Goal: Navigation & Orientation: Find specific page/section

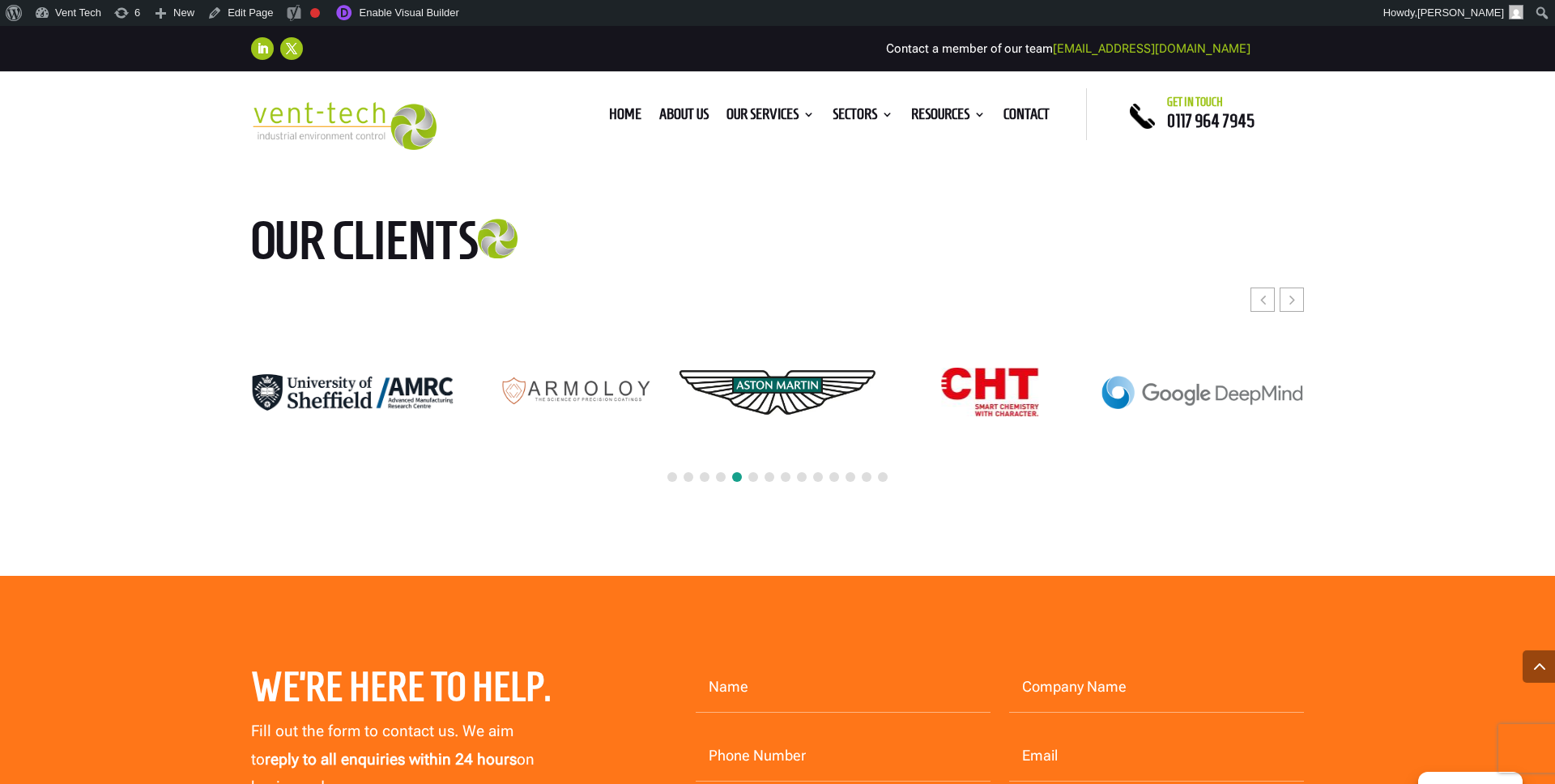
scroll to position [4615, 0]
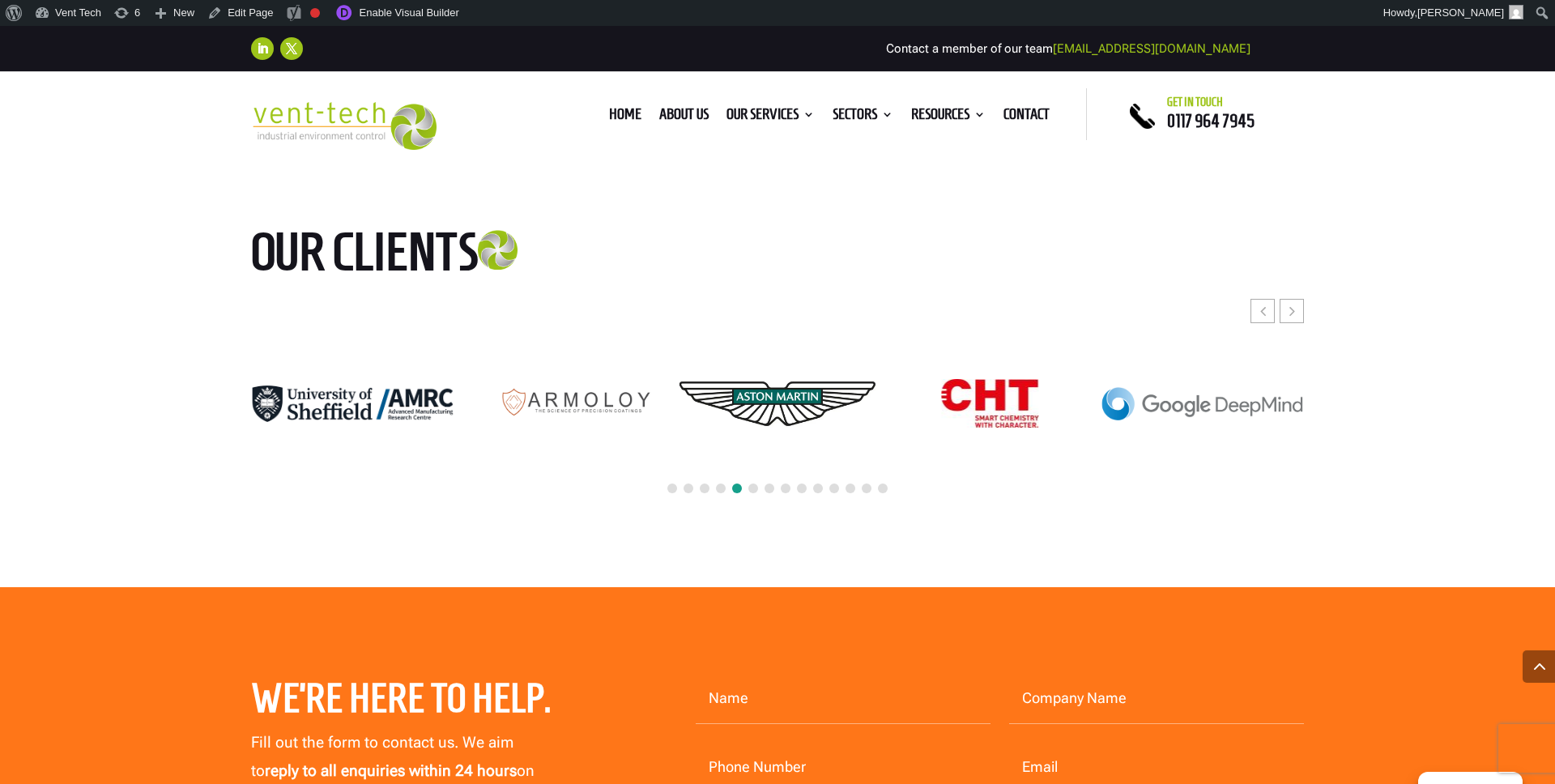
click at [669, 484] on span at bounding box center [672, 488] width 10 height 10
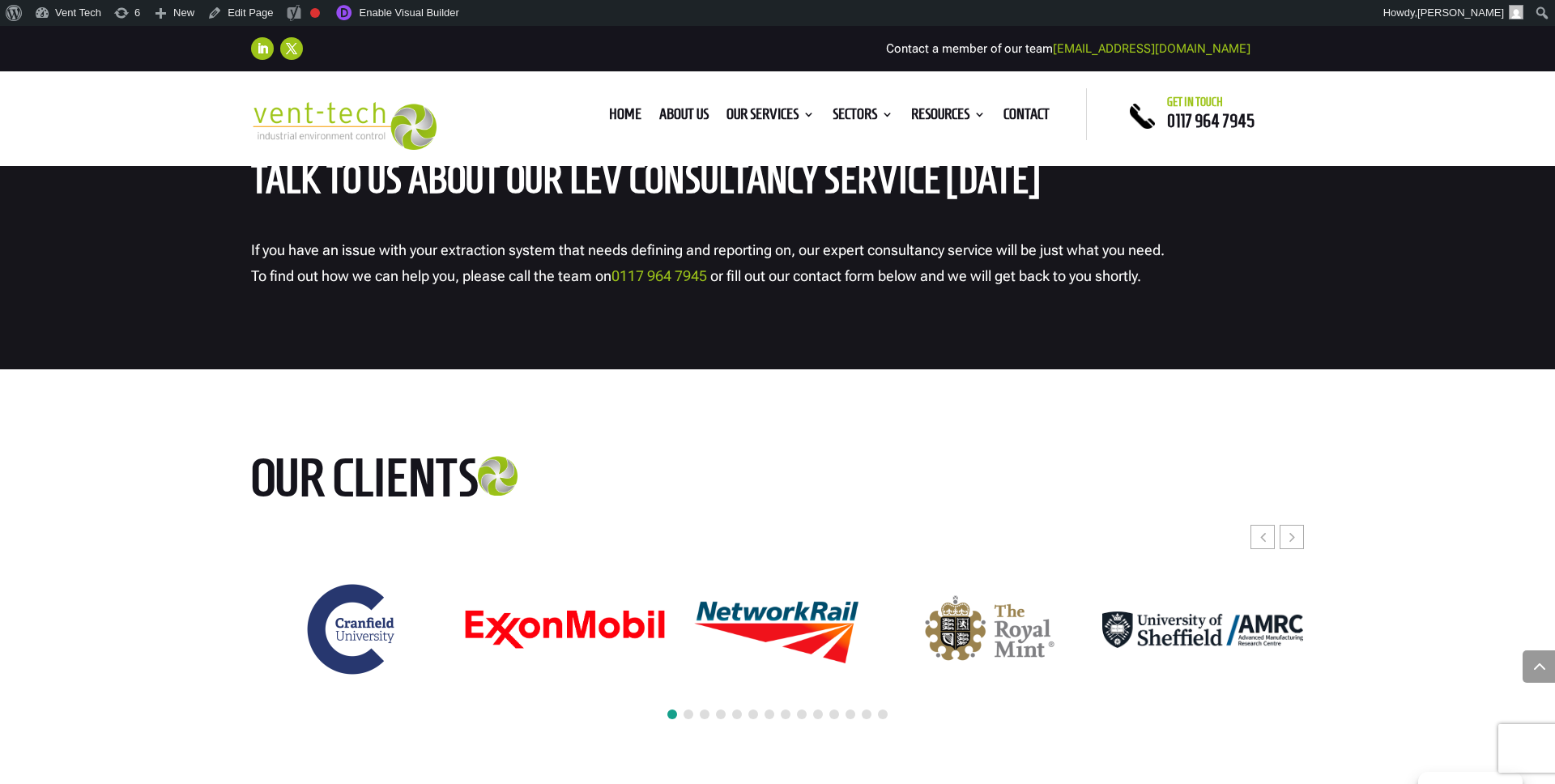
scroll to position [4391, 0]
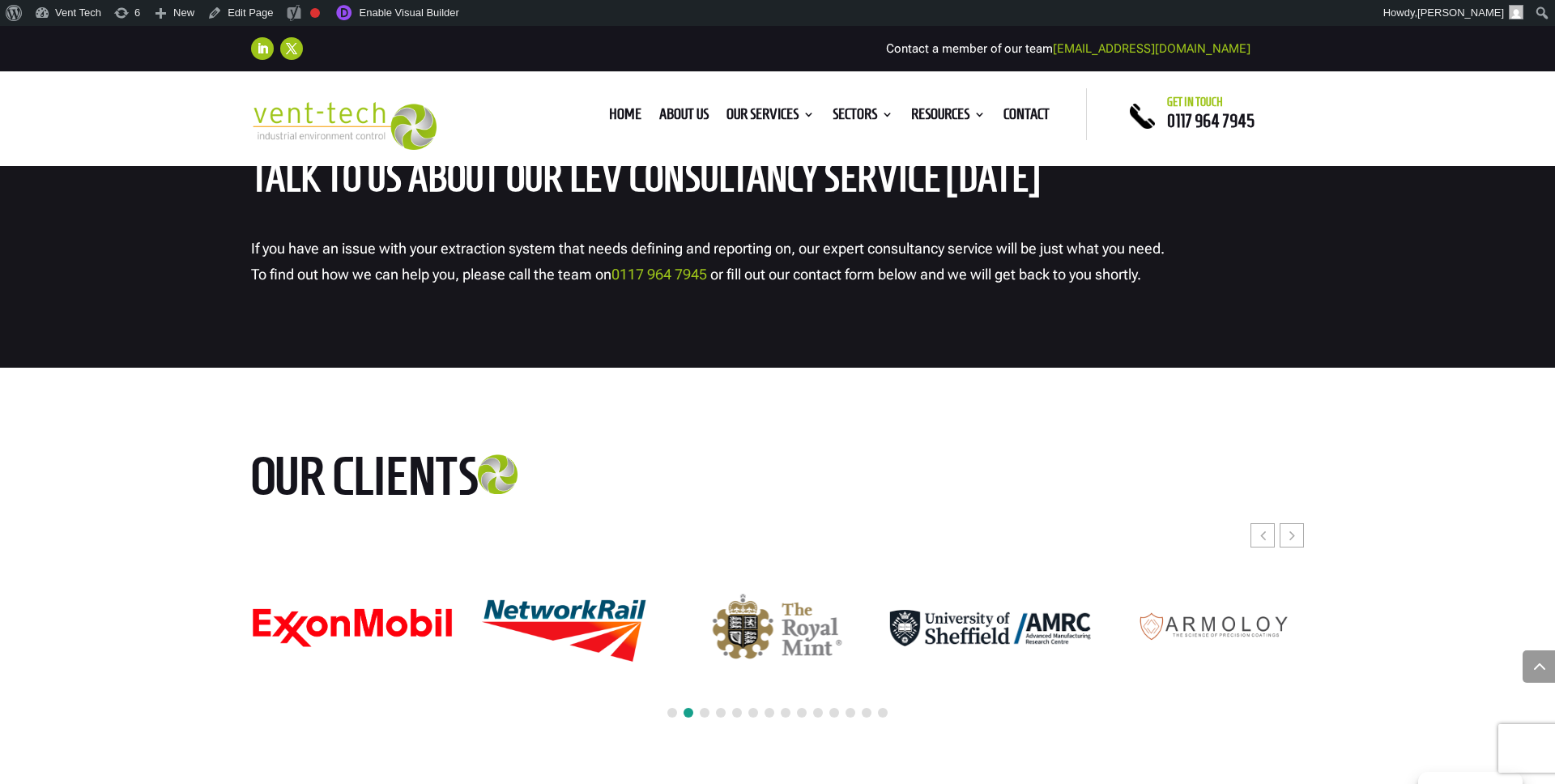
click at [670, 716] on div at bounding box center [777, 713] width 1053 height 36
click at [670, 715] on span at bounding box center [672, 712] width 10 height 10
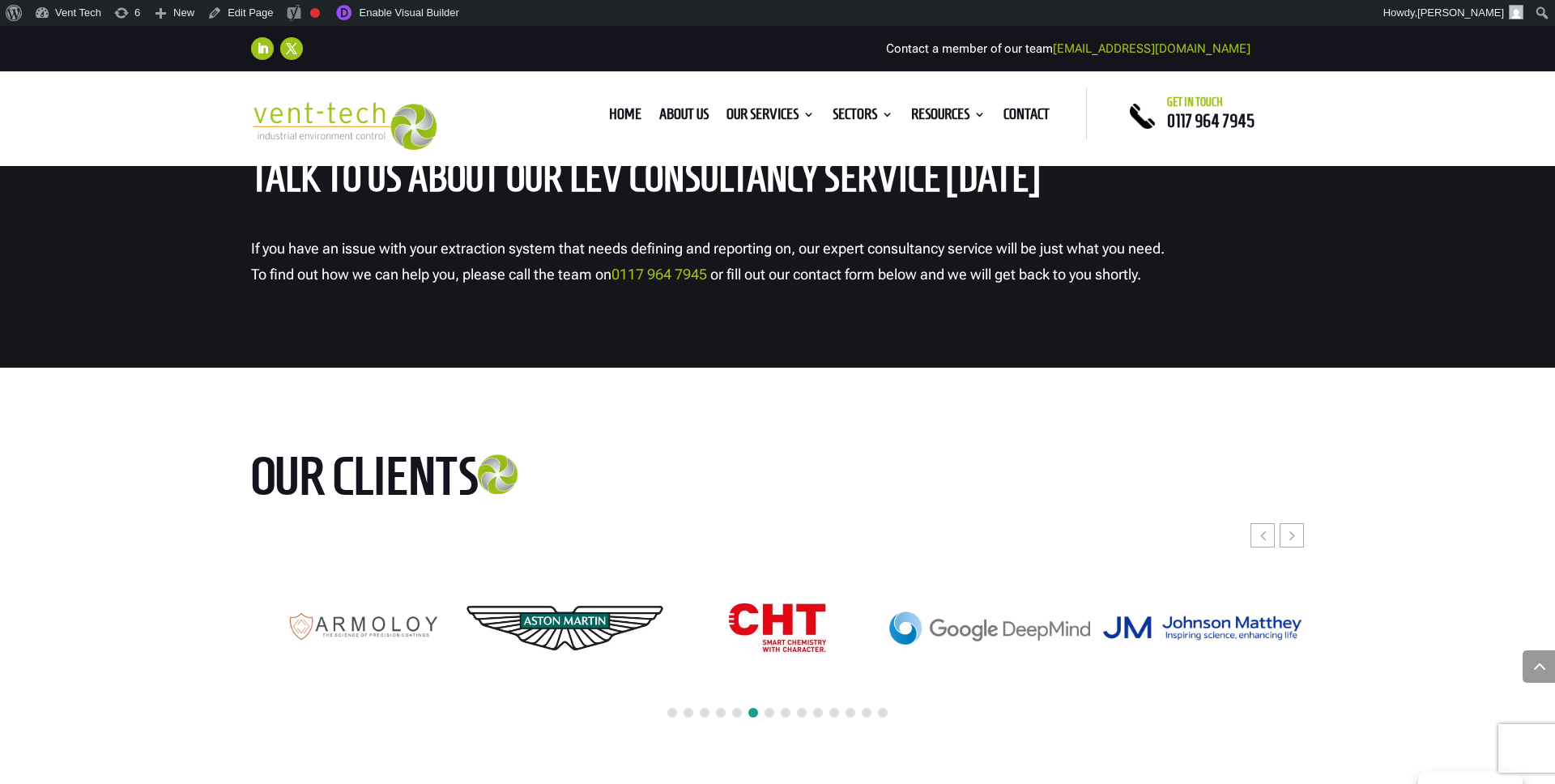
click at [671, 709] on span at bounding box center [672, 712] width 10 height 10
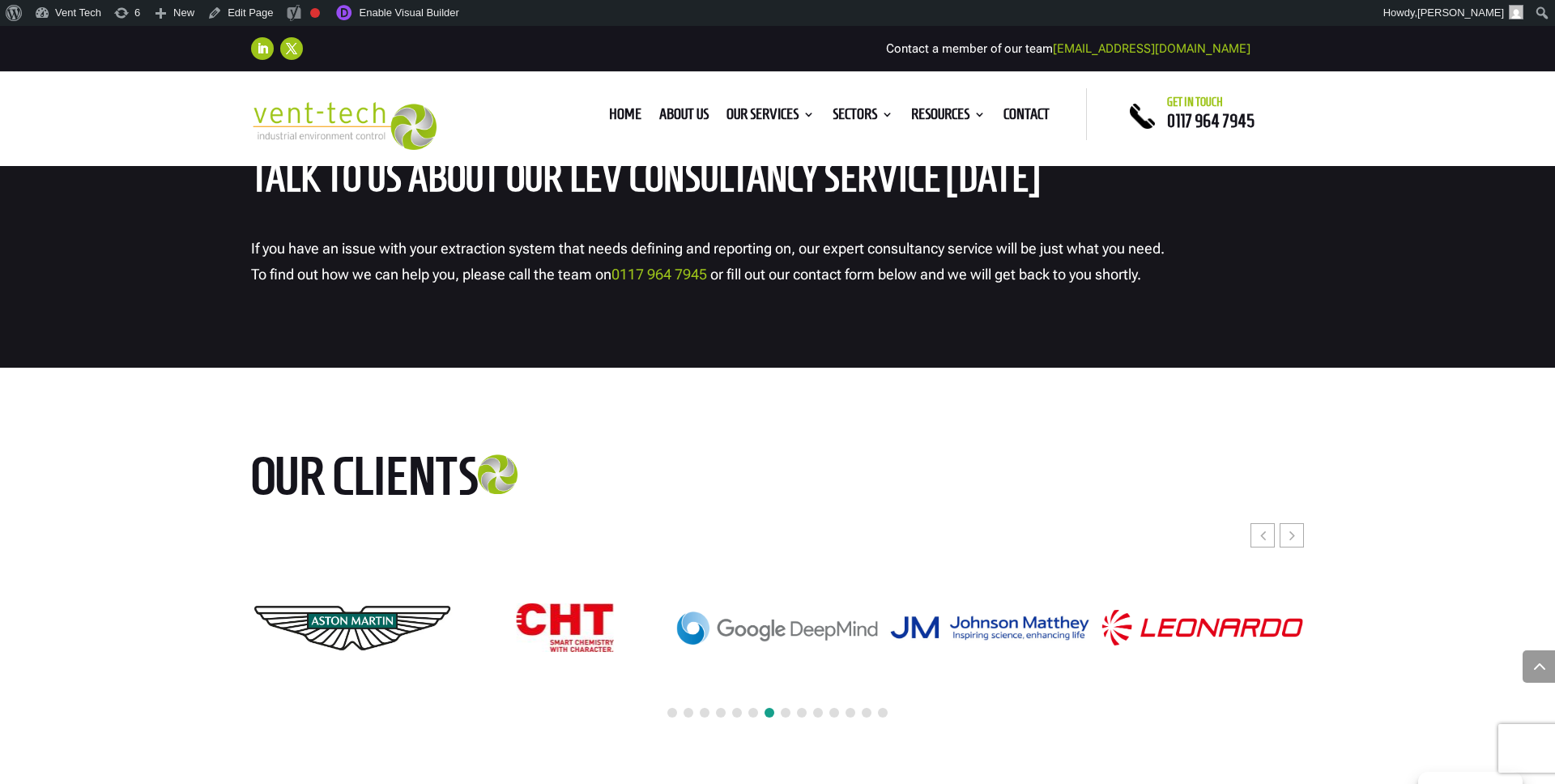
click at [671, 709] on span at bounding box center [672, 712] width 10 height 10
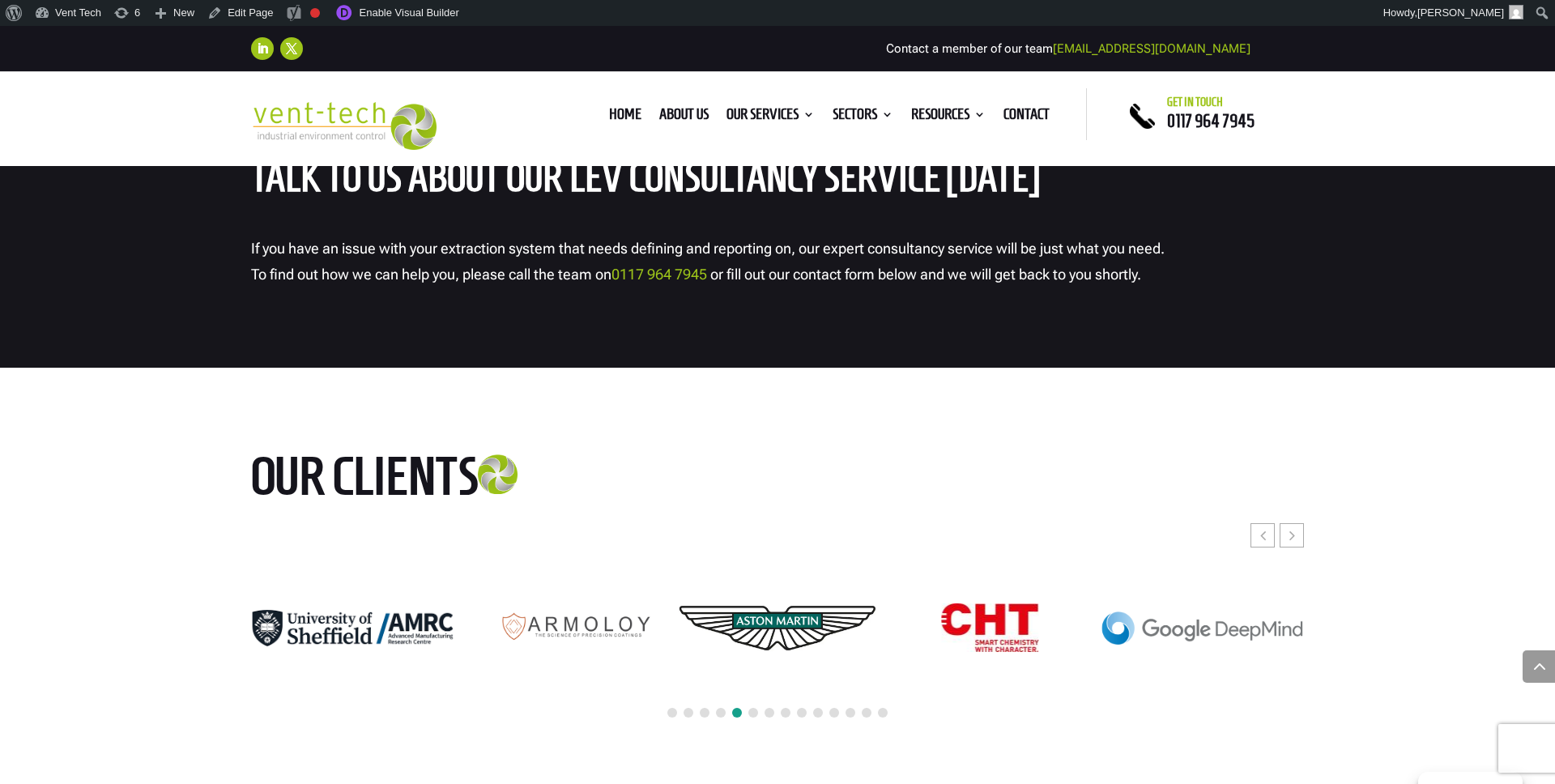
click at [668, 707] on div at bounding box center [777, 713] width 1053 height 36
click at [672, 707] on span at bounding box center [672, 712] width 10 height 10
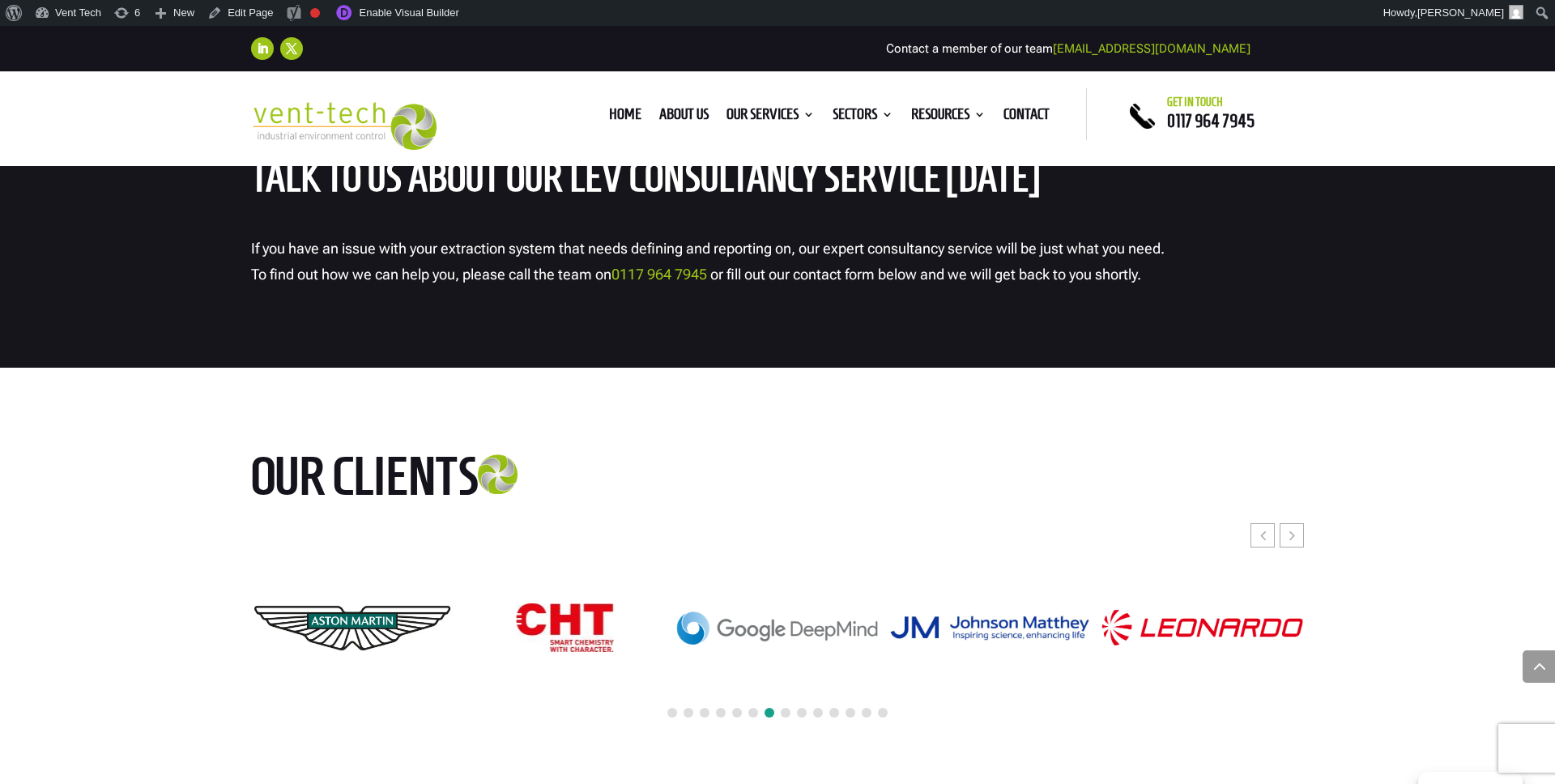
click at [671, 709] on span at bounding box center [672, 712] width 10 height 10
click at [740, 709] on span at bounding box center [737, 712] width 10 height 10
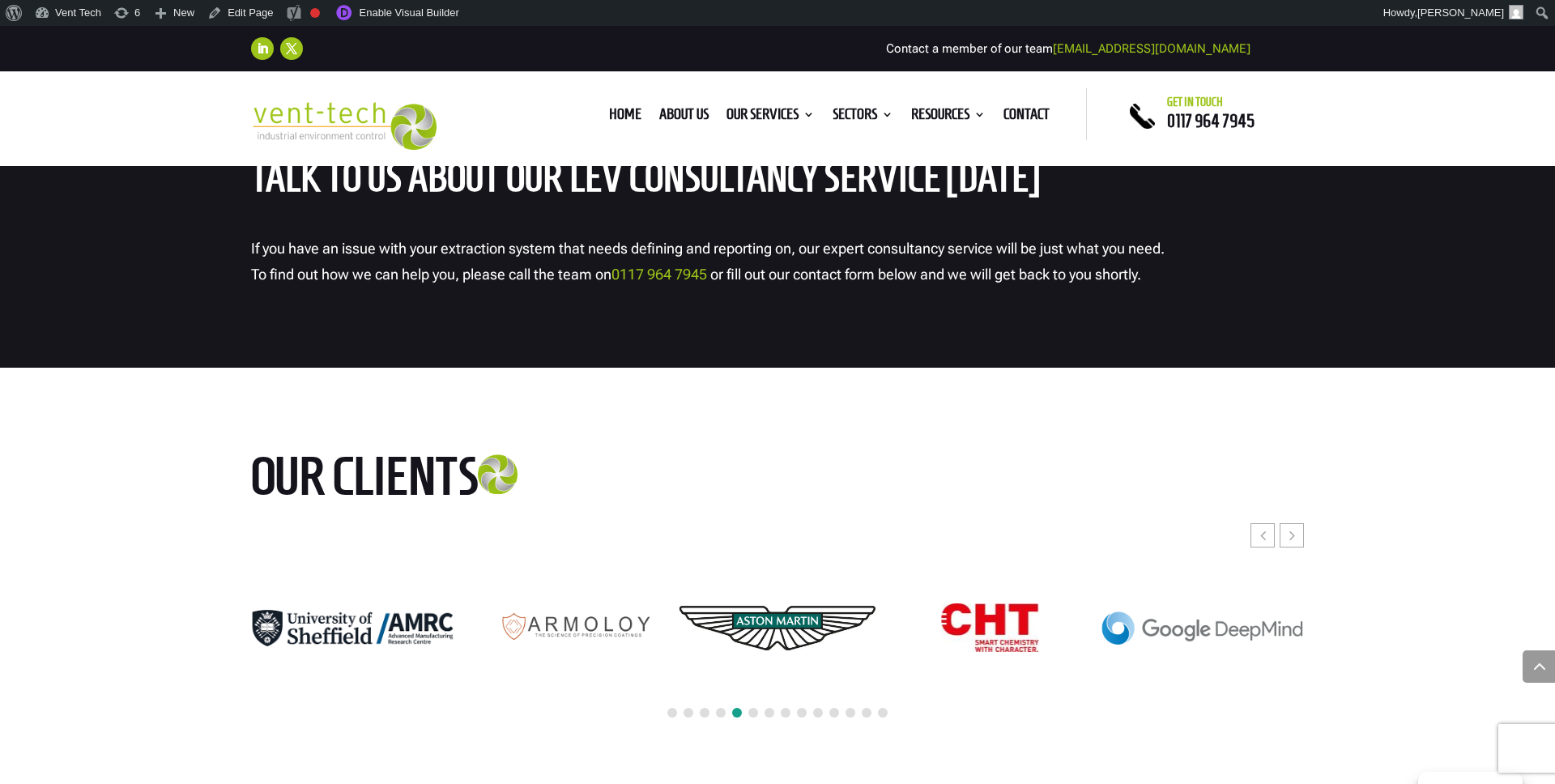
click at [740, 709] on span at bounding box center [737, 712] width 10 height 10
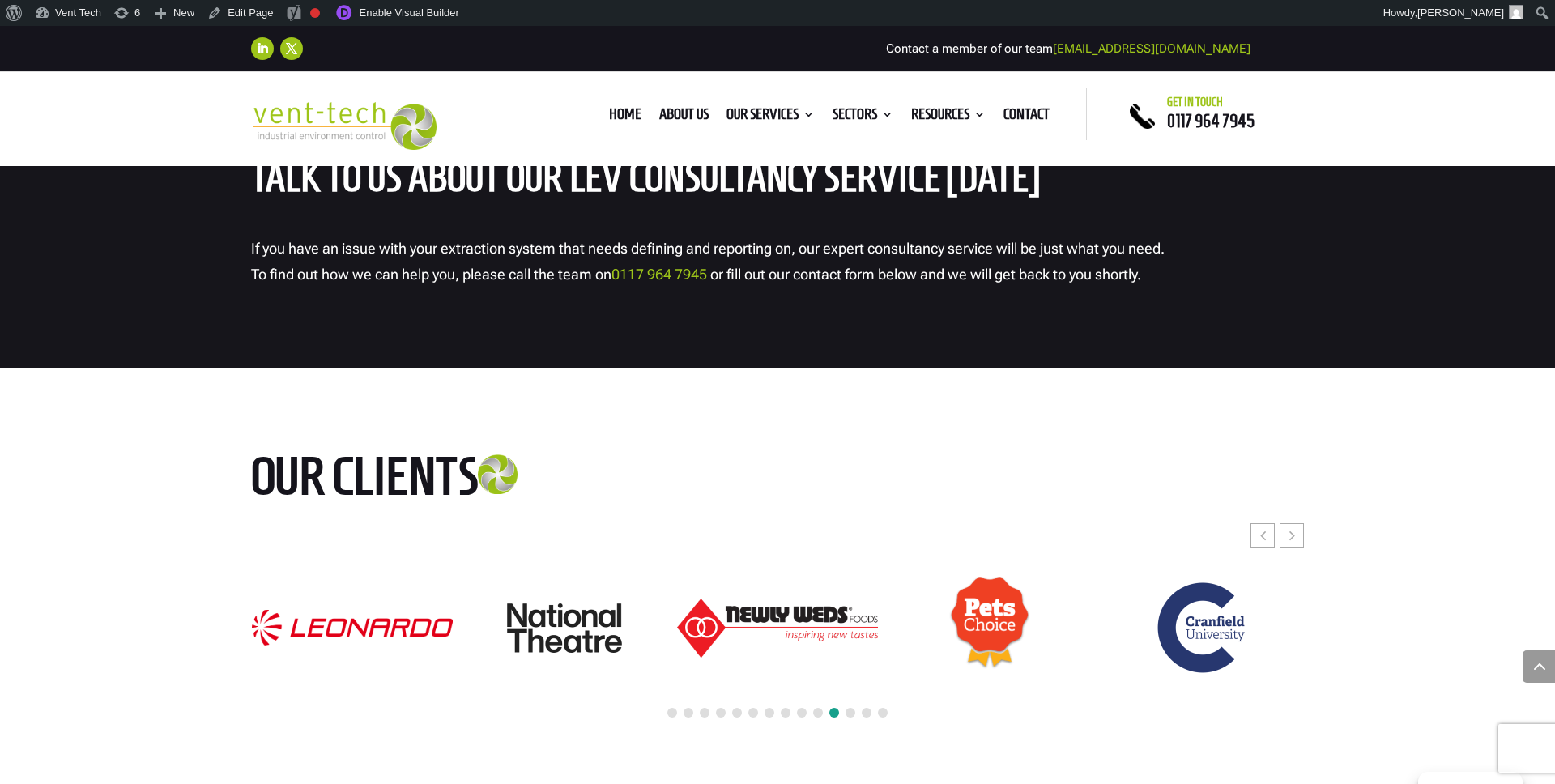
click at [691, 708] on span at bounding box center [688, 712] width 10 height 10
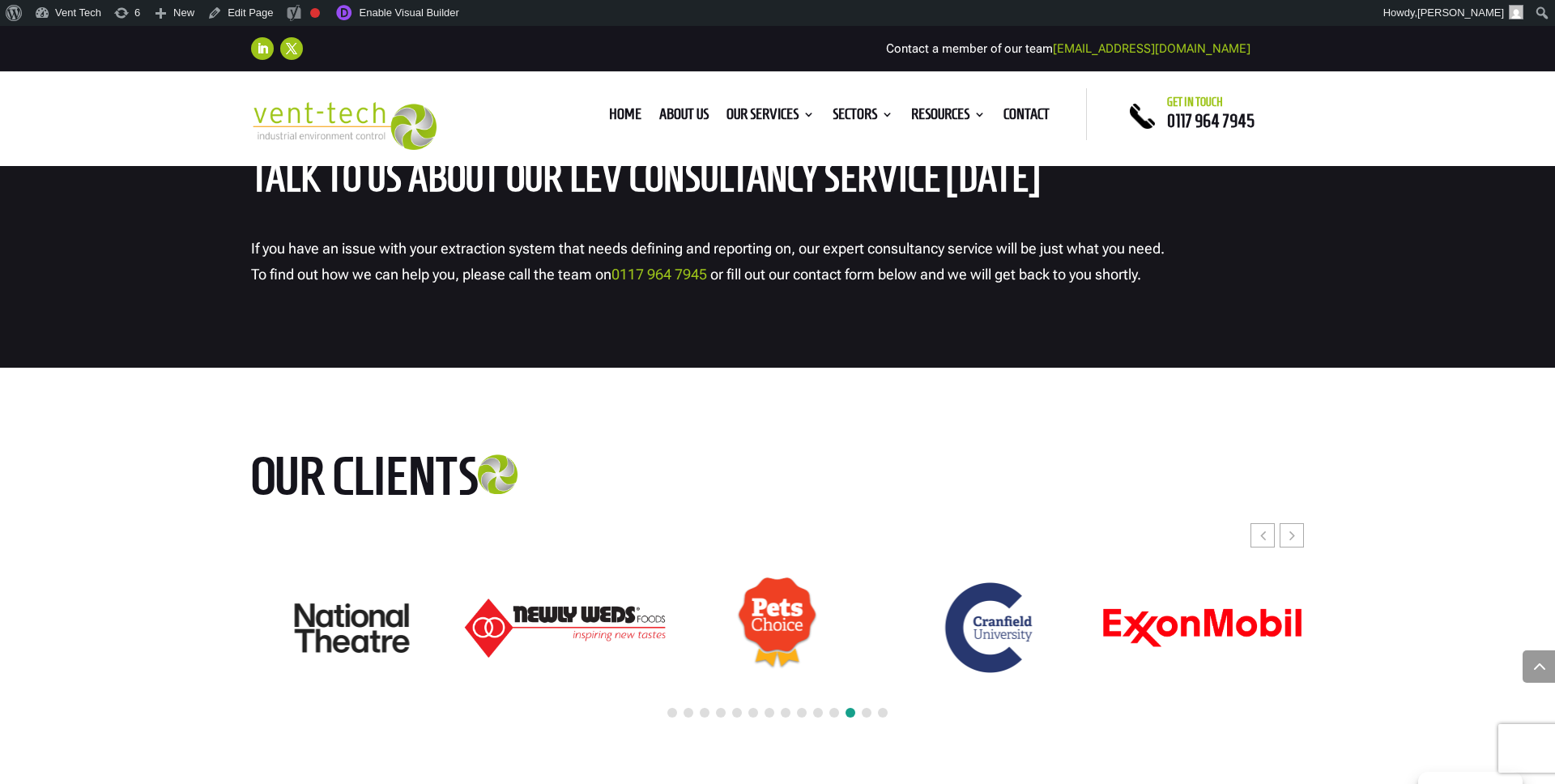
click at [686, 707] on span at bounding box center [688, 712] width 10 height 10
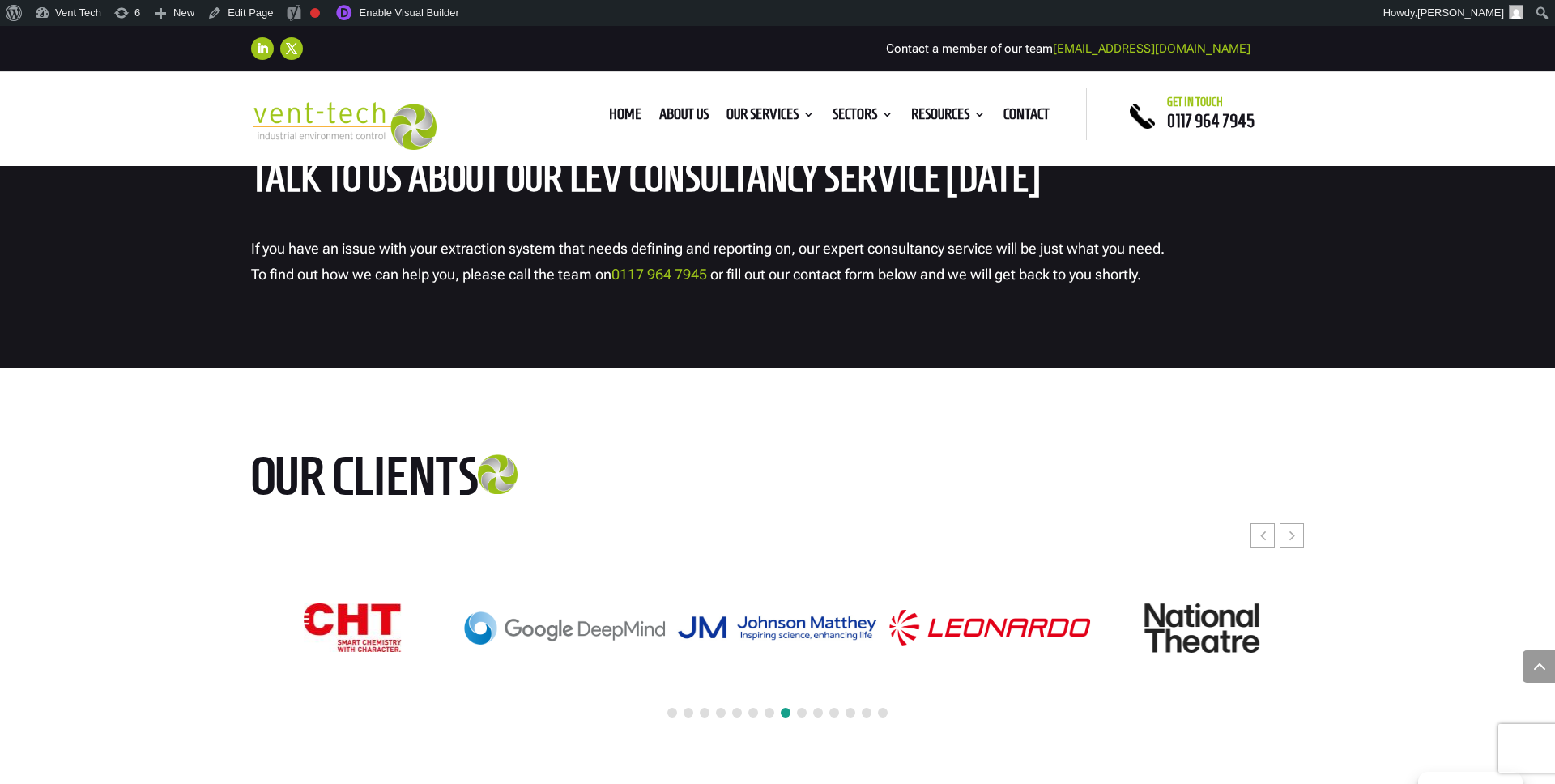
click at [751, 716] on div at bounding box center [777, 713] width 1053 height 36
click at [751, 714] on span at bounding box center [753, 712] width 10 height 10
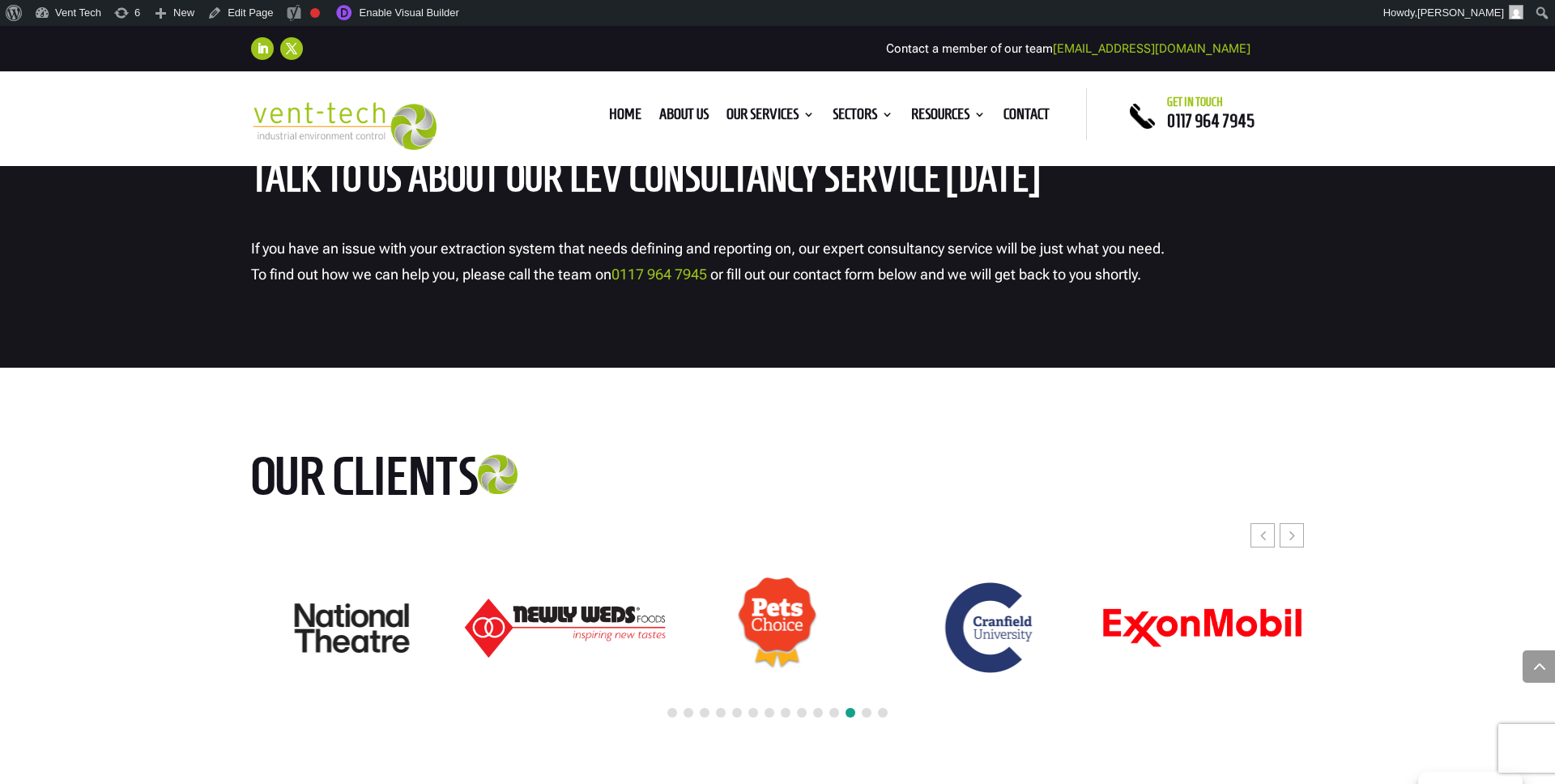
click at [727, 712] on div at bounding box center [777, 713] width 1053 height 36
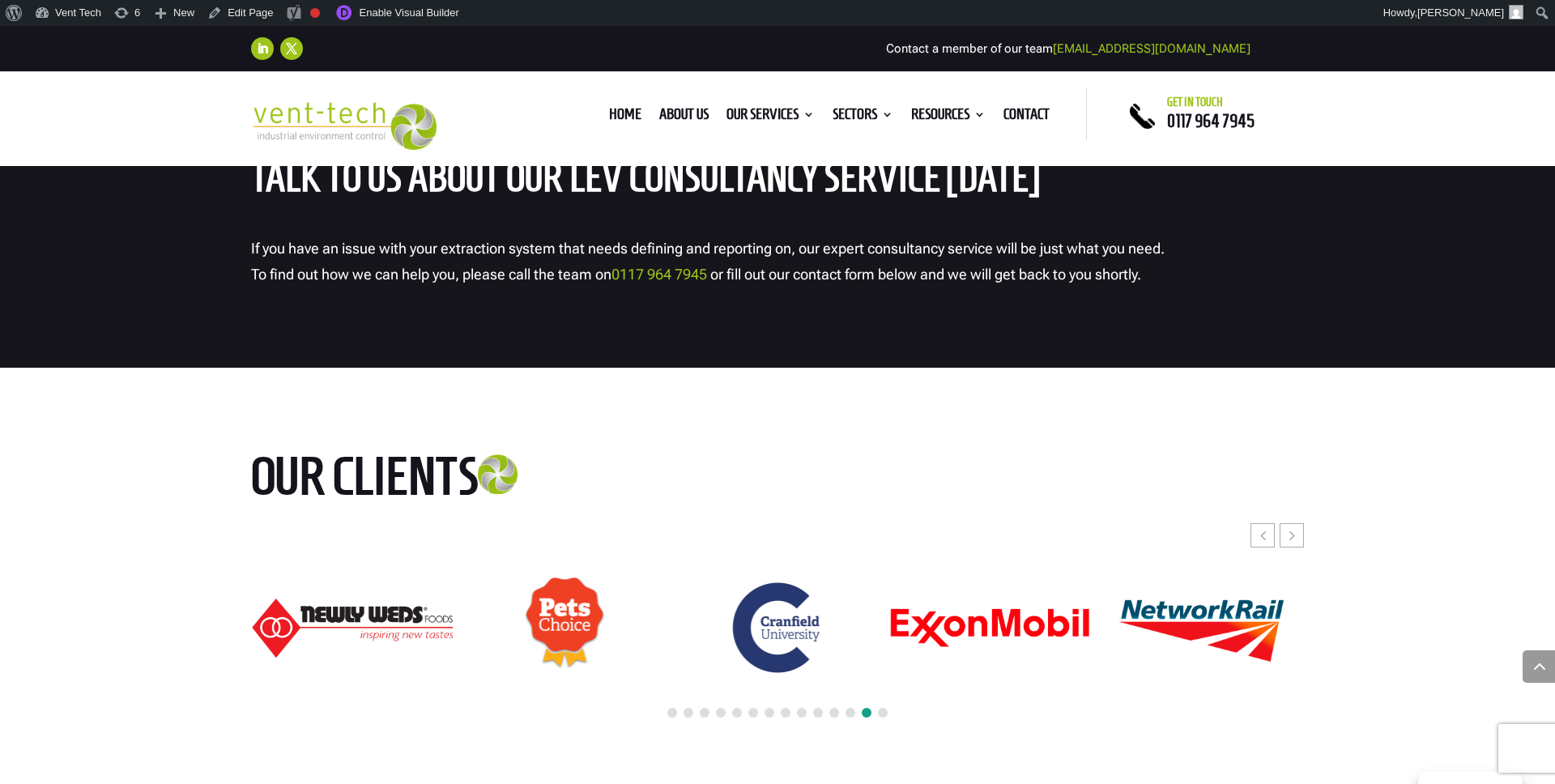
click at [722, 712] on span at bounding box center [721, 712] width 10 height 10
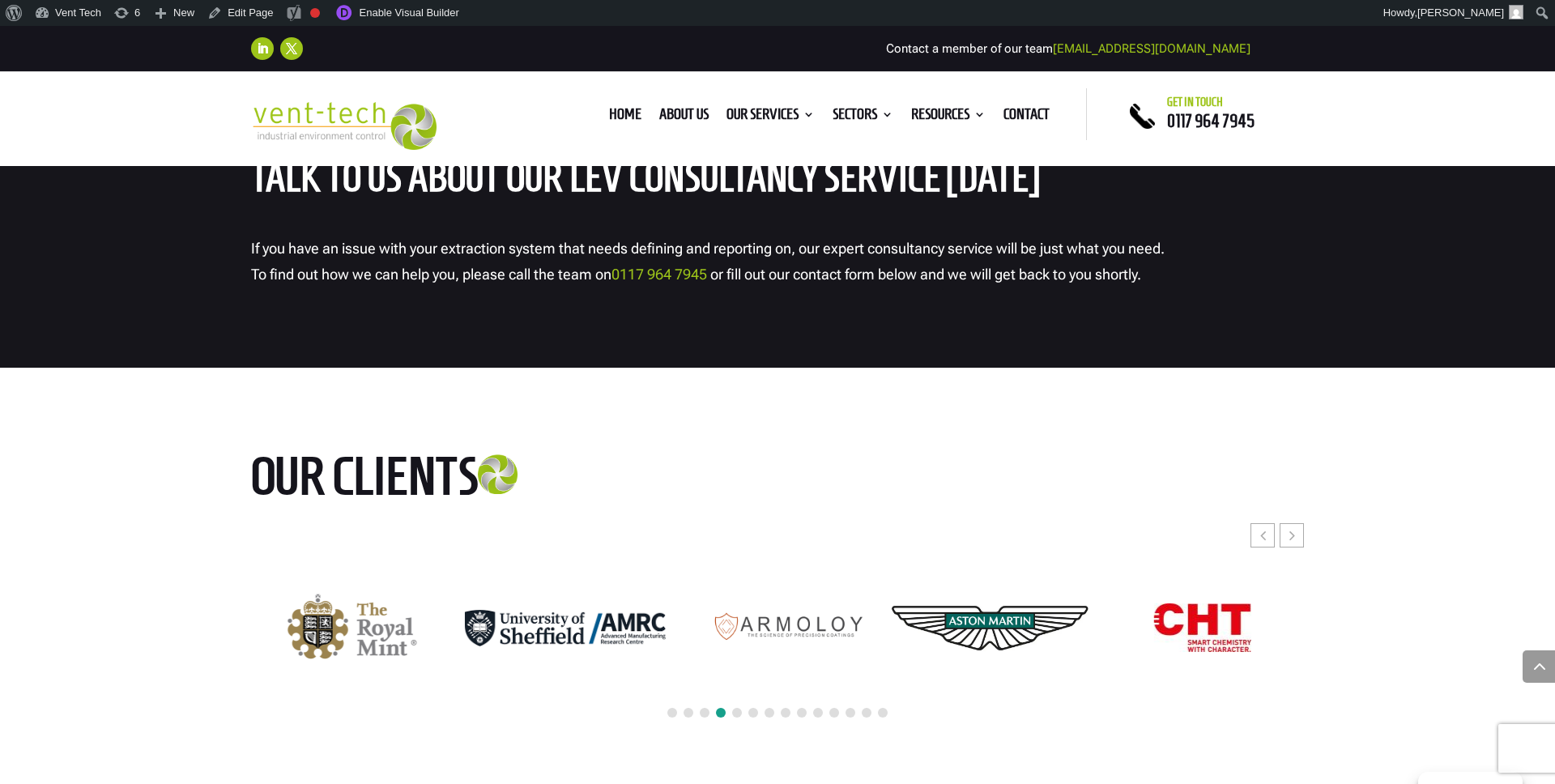
click at [748, 708] on span at bounding box center [753, 712] width 10 height 10
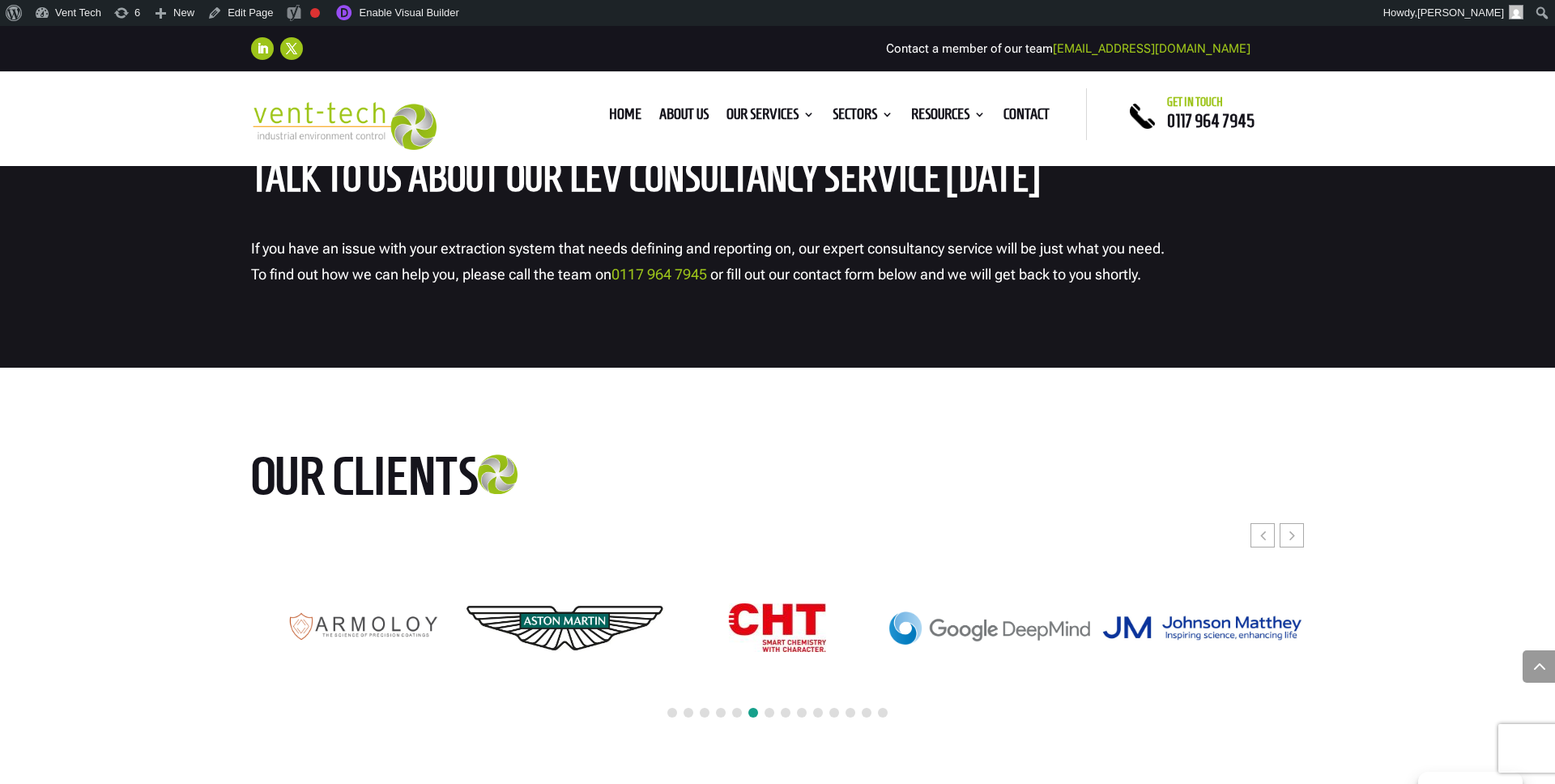
click at [728, 711] on div at bounding box center [777, 713] width 1053 height 36
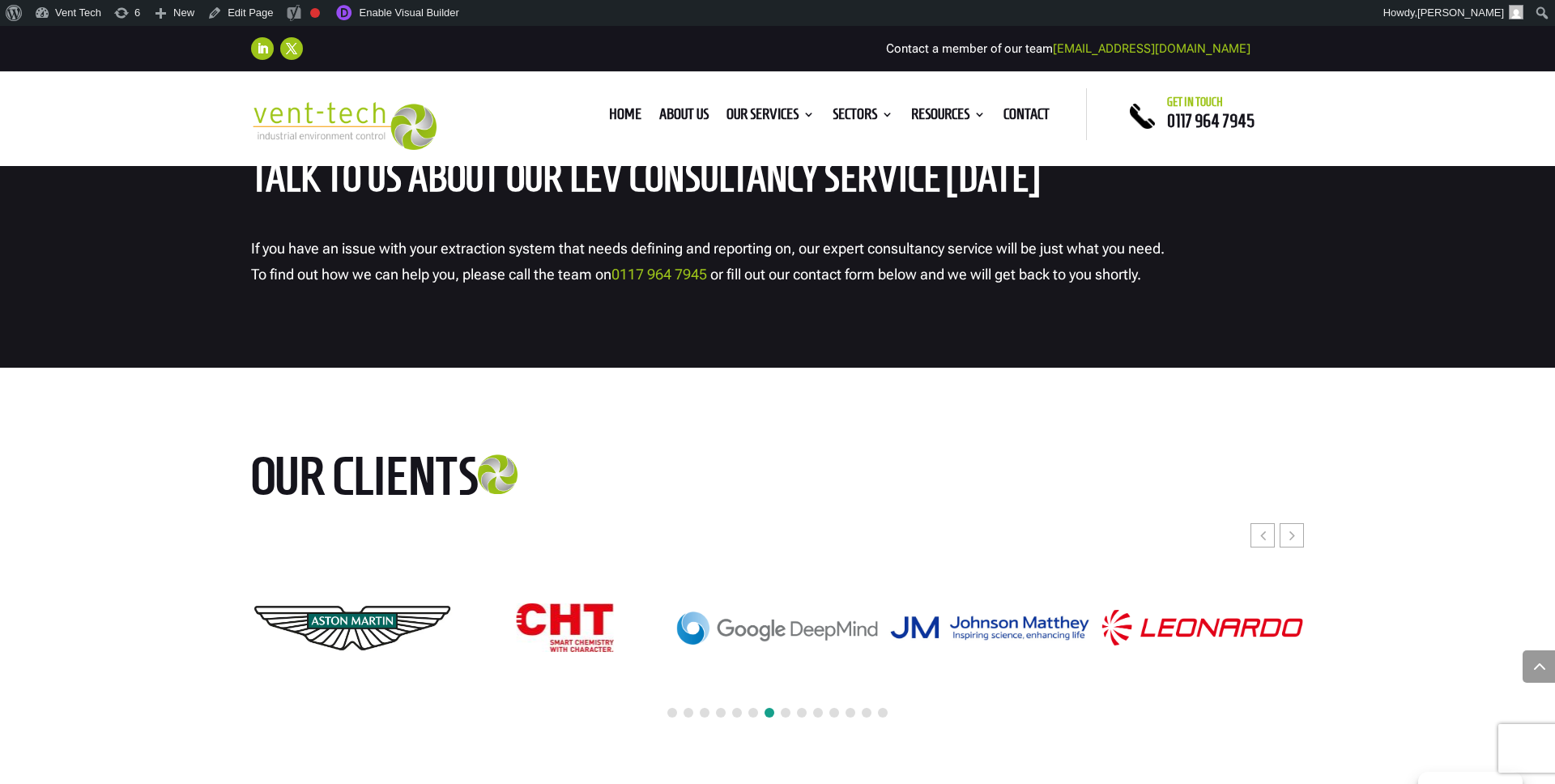
click at [719, 712] on span at bounding box center [721, 712] width 10 height 10
click at [688, 712] on span at bounding box center [688, 712] width 10 height 10
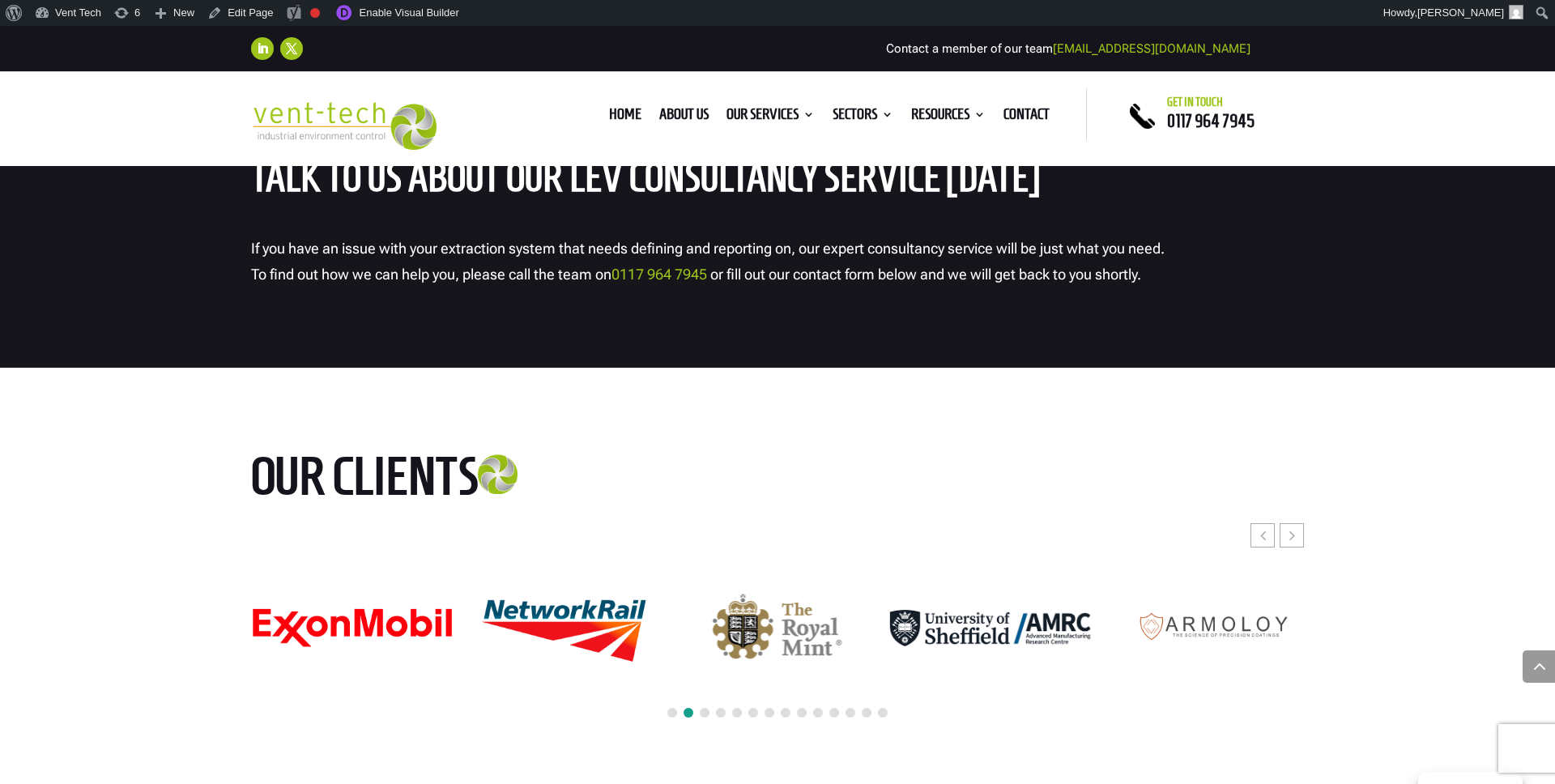
click at [705, 711] on span at bounding box center [704, 712] width 10 height 10
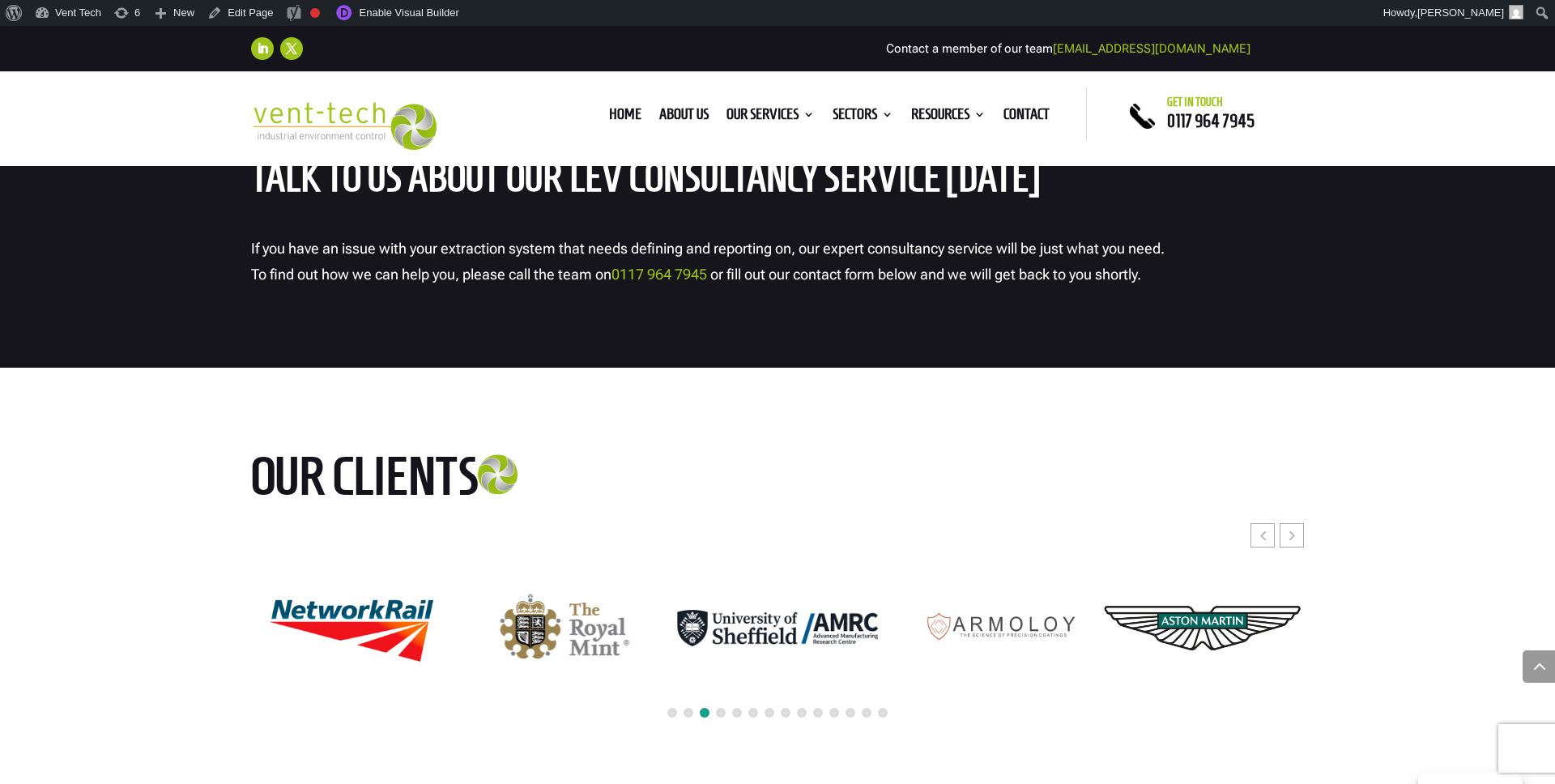
click at [705, 711] on span at bounding box center [704, 712] width 10 height 10
click at [732, 713] on span at bounding box center [737, 712] width 10 height 10
click at [721, 711] on span at bounding box center [721, 712] width 10 height 10
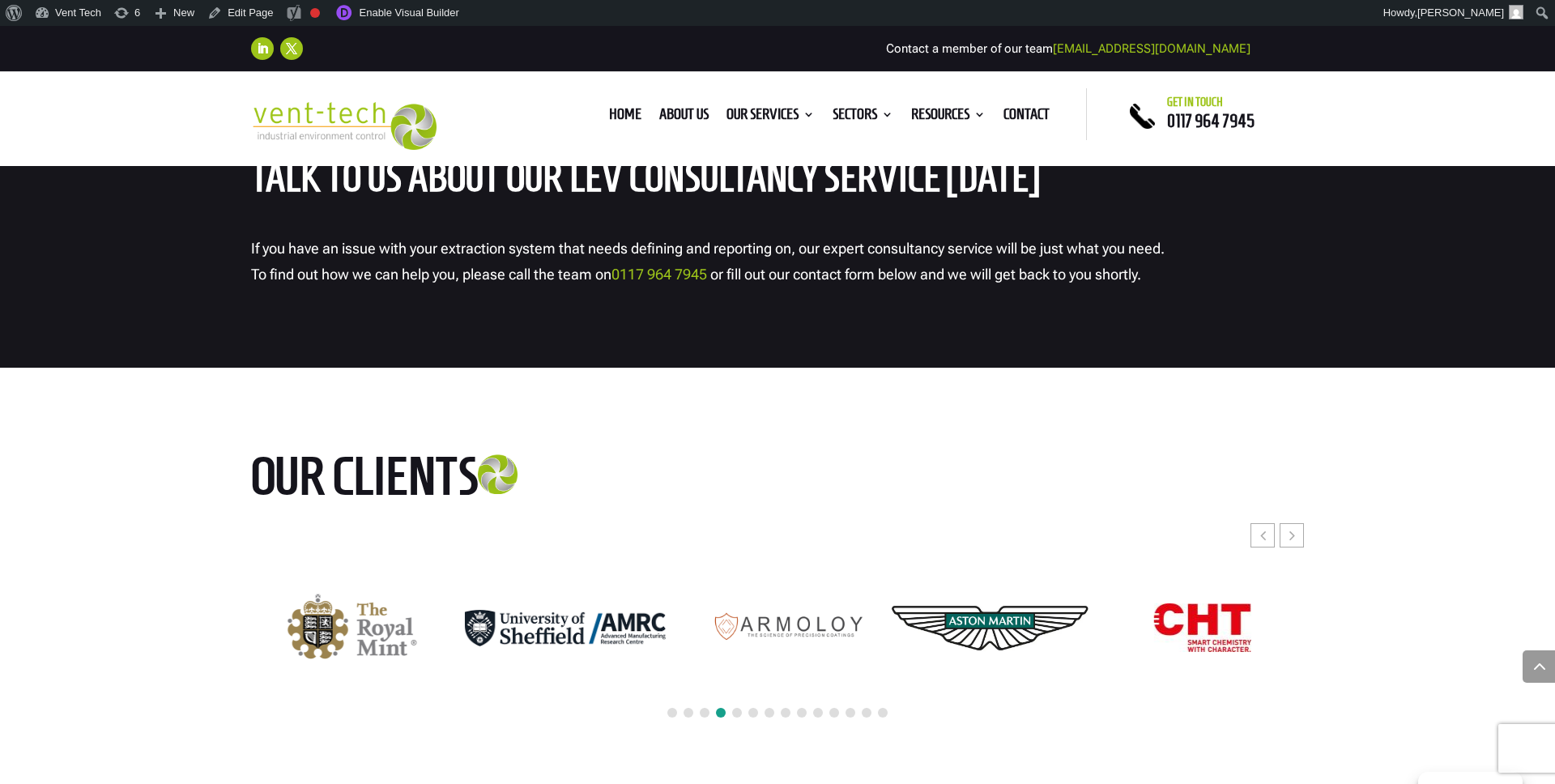
click at [741, 715] on div at bounding box center [777, 713] width 1053 height 36
click at [754, 716] on span at bounding box center [753, 712] width 10 height 10
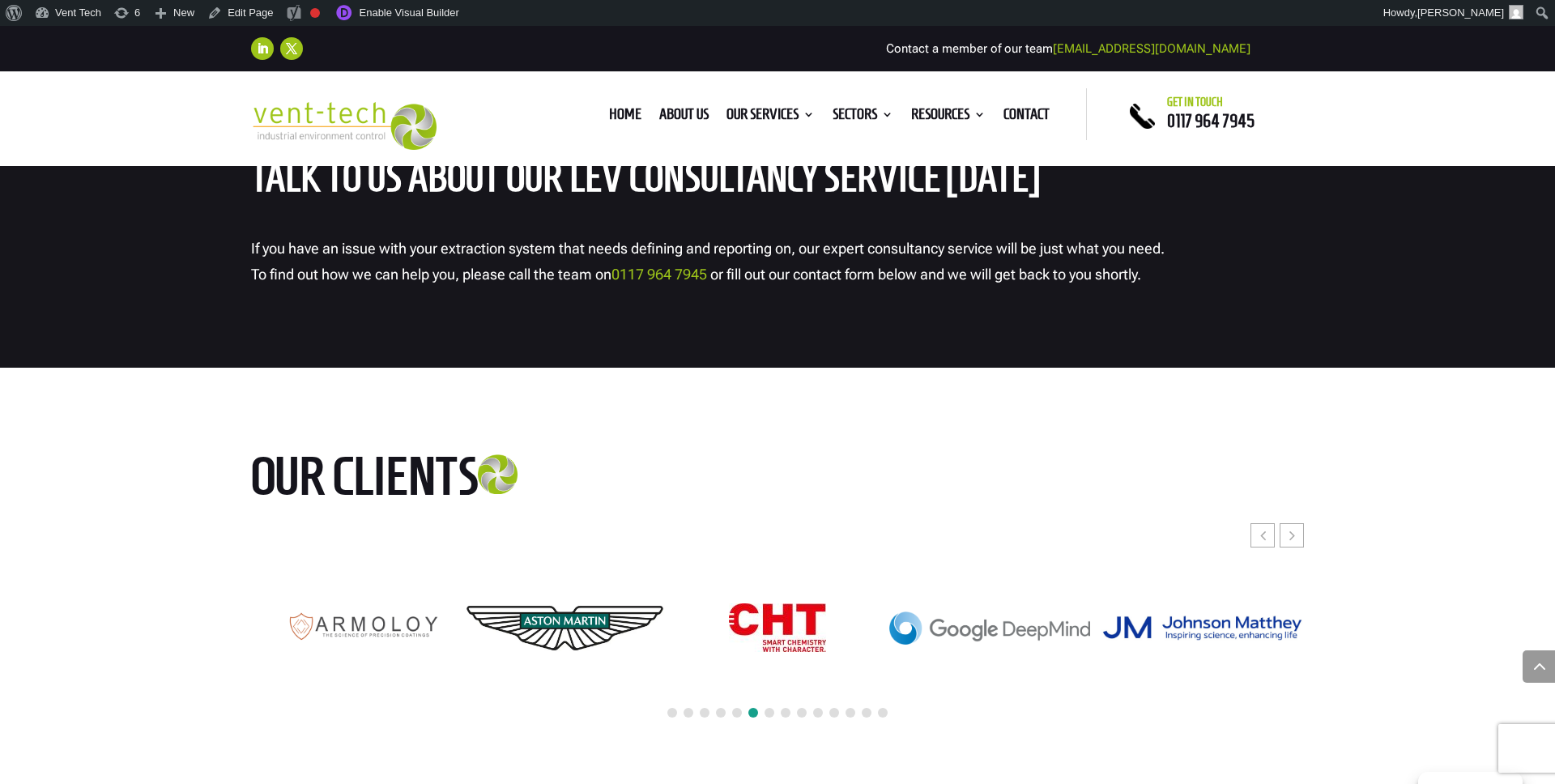
click at [738, 714] on span at bounding box center [737, 712] width 10 height 10
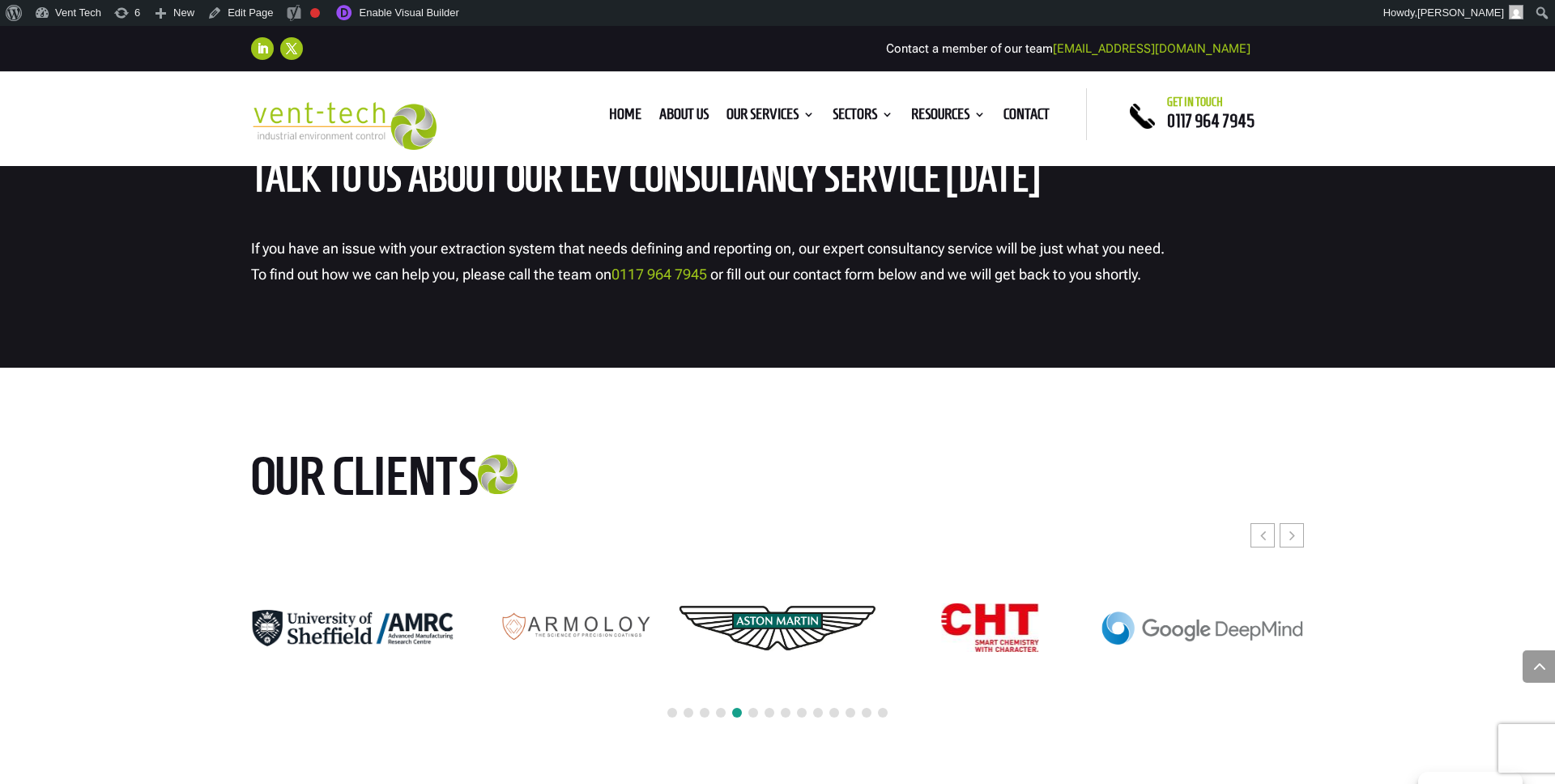
click at [777, 714] on div at bounding box center [777, 713] width 1053 height 36
click at [773, 710] on span at bounding box center [769, 712] width 10 height 10
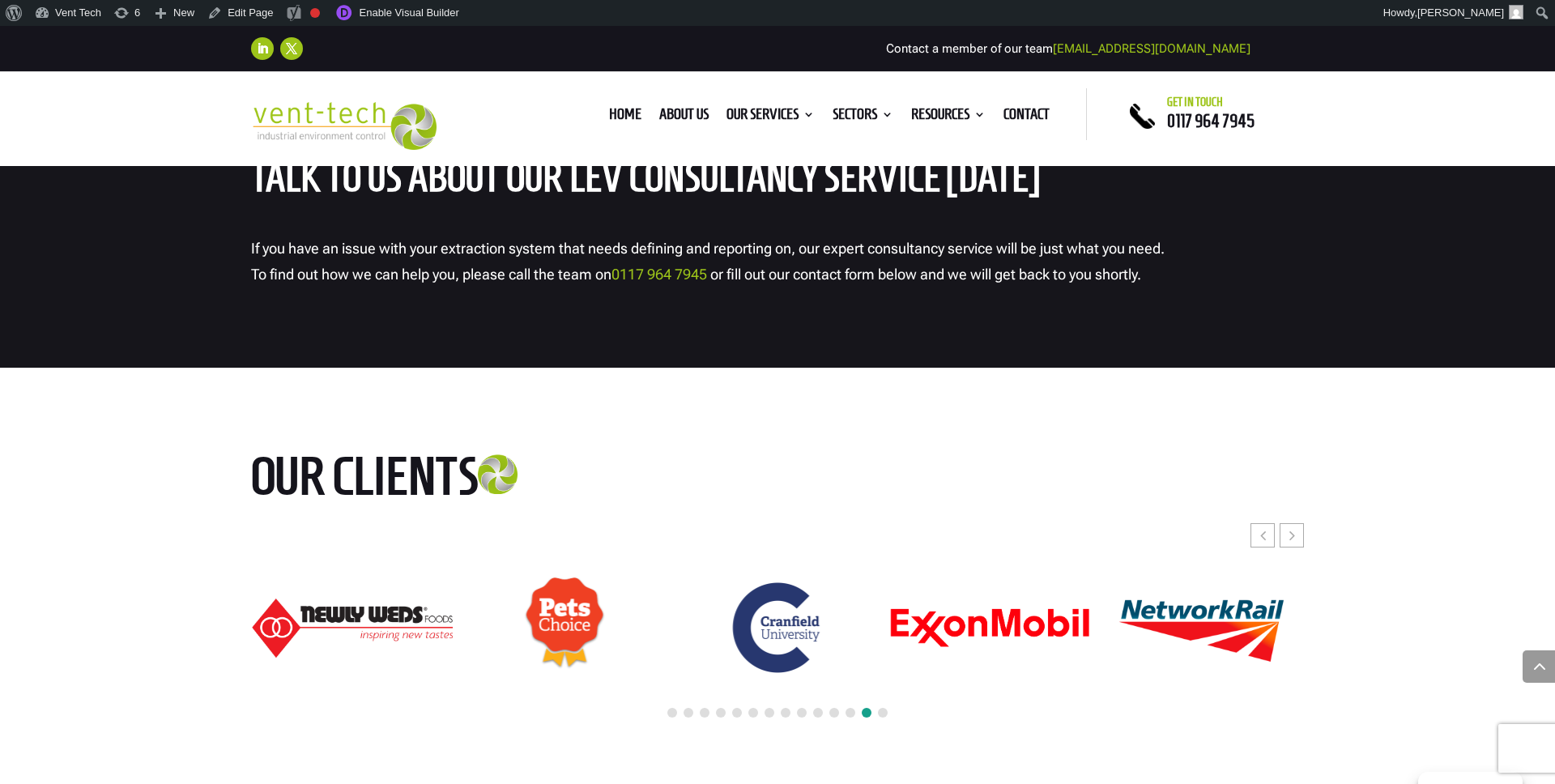
click at [745, 708] on div at bounding box center [777, 713] width 1053 height 36
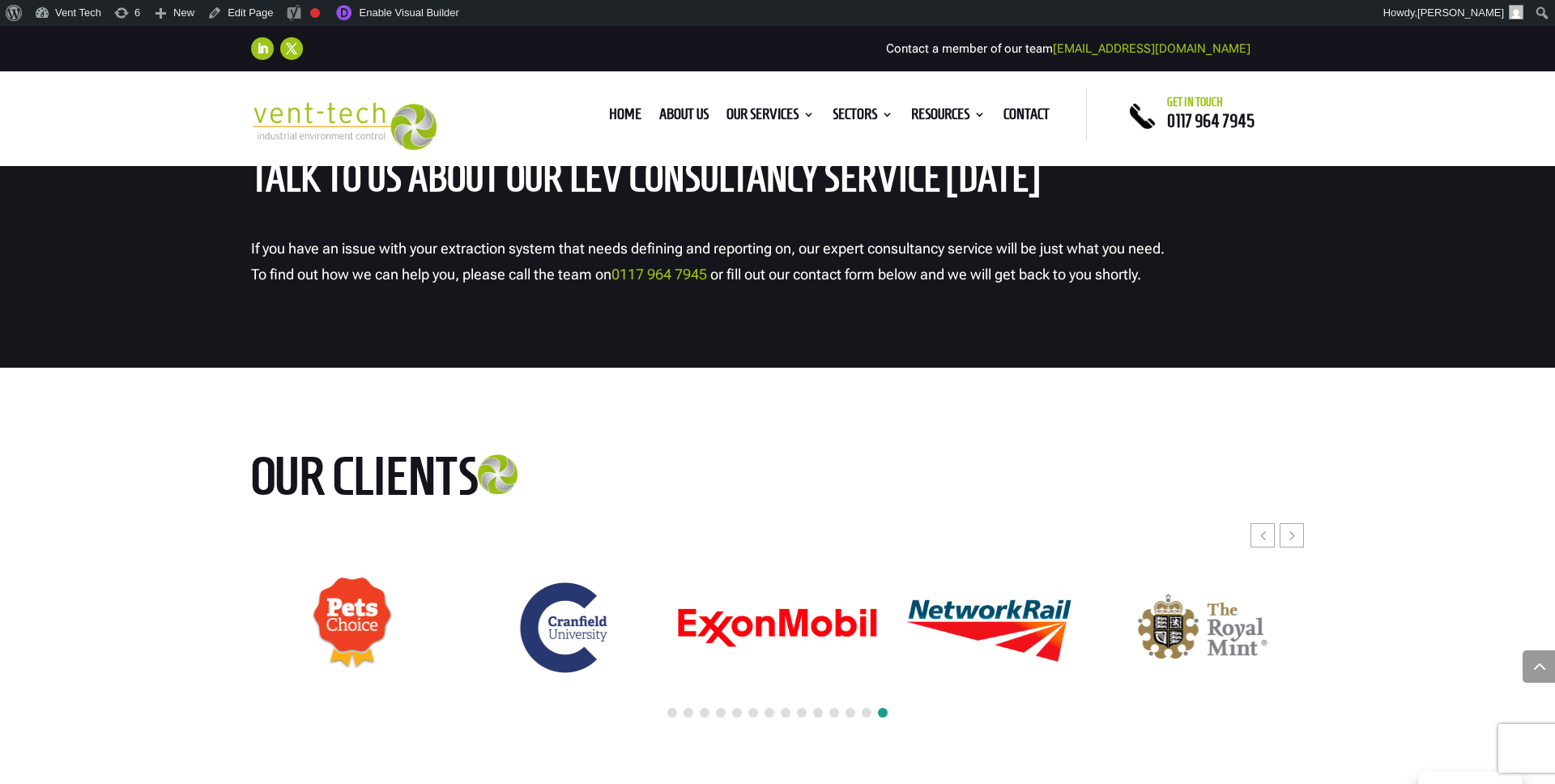
click at [733, 709] on span at bounding box center [737, 712] width 10 height 10
click at [736, 710] on span at bounding box center [737, 712] width 10 height 10
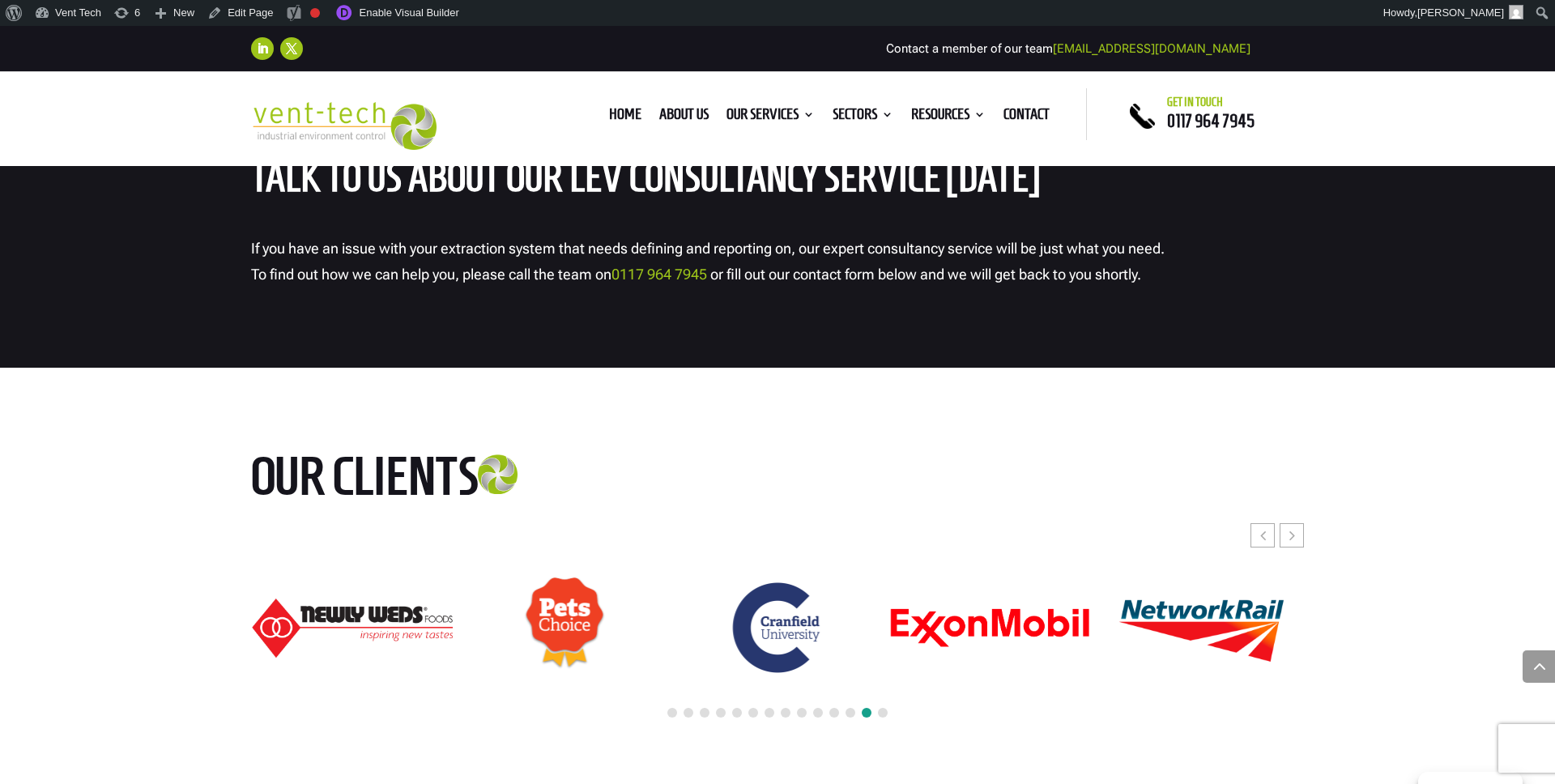
click at [736, 710] on span at bounding box center [737, 712] width 10 height 10
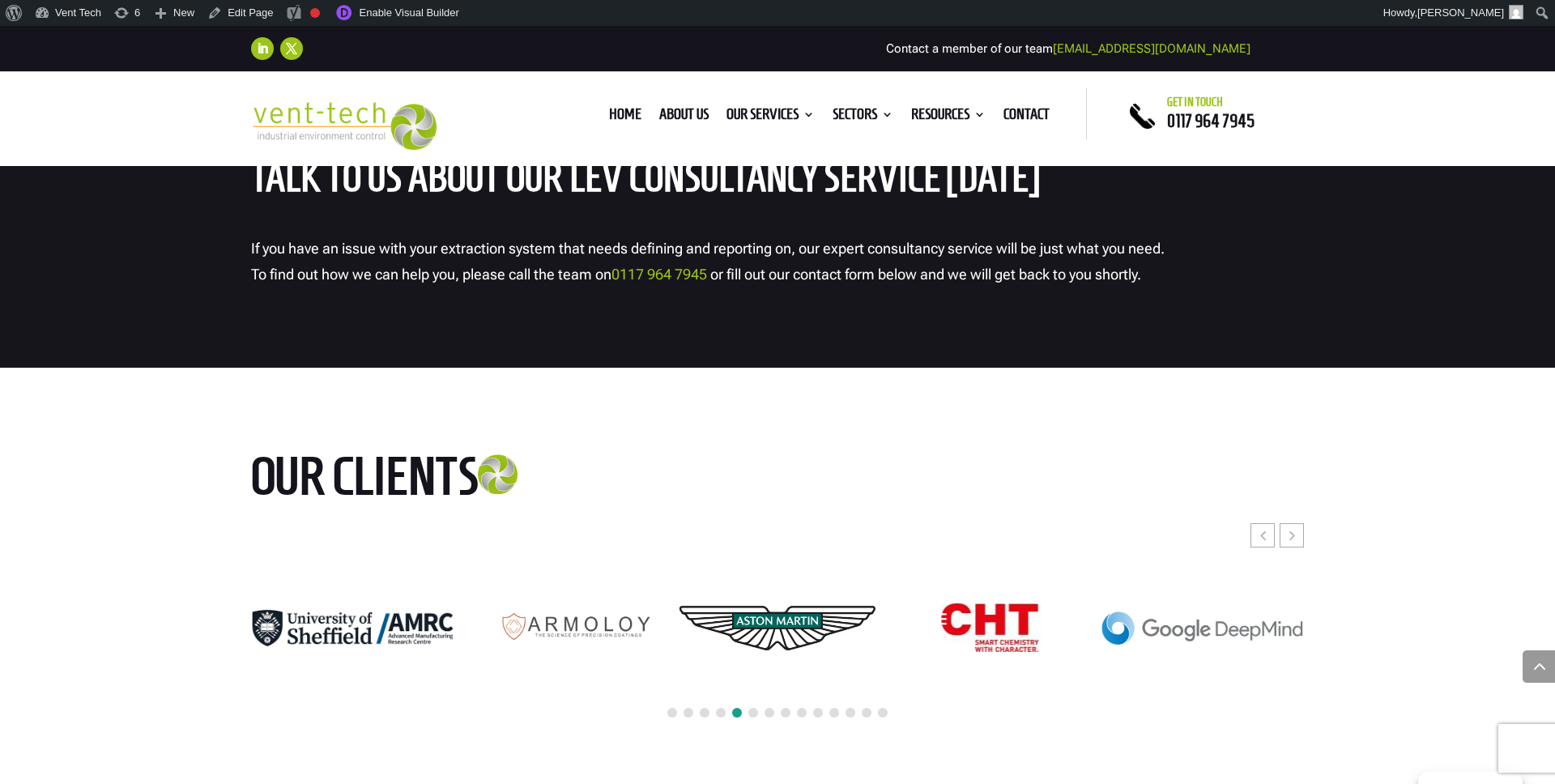
click at [781, 711] on span at bounding box center [786, 712] width 10 height 10
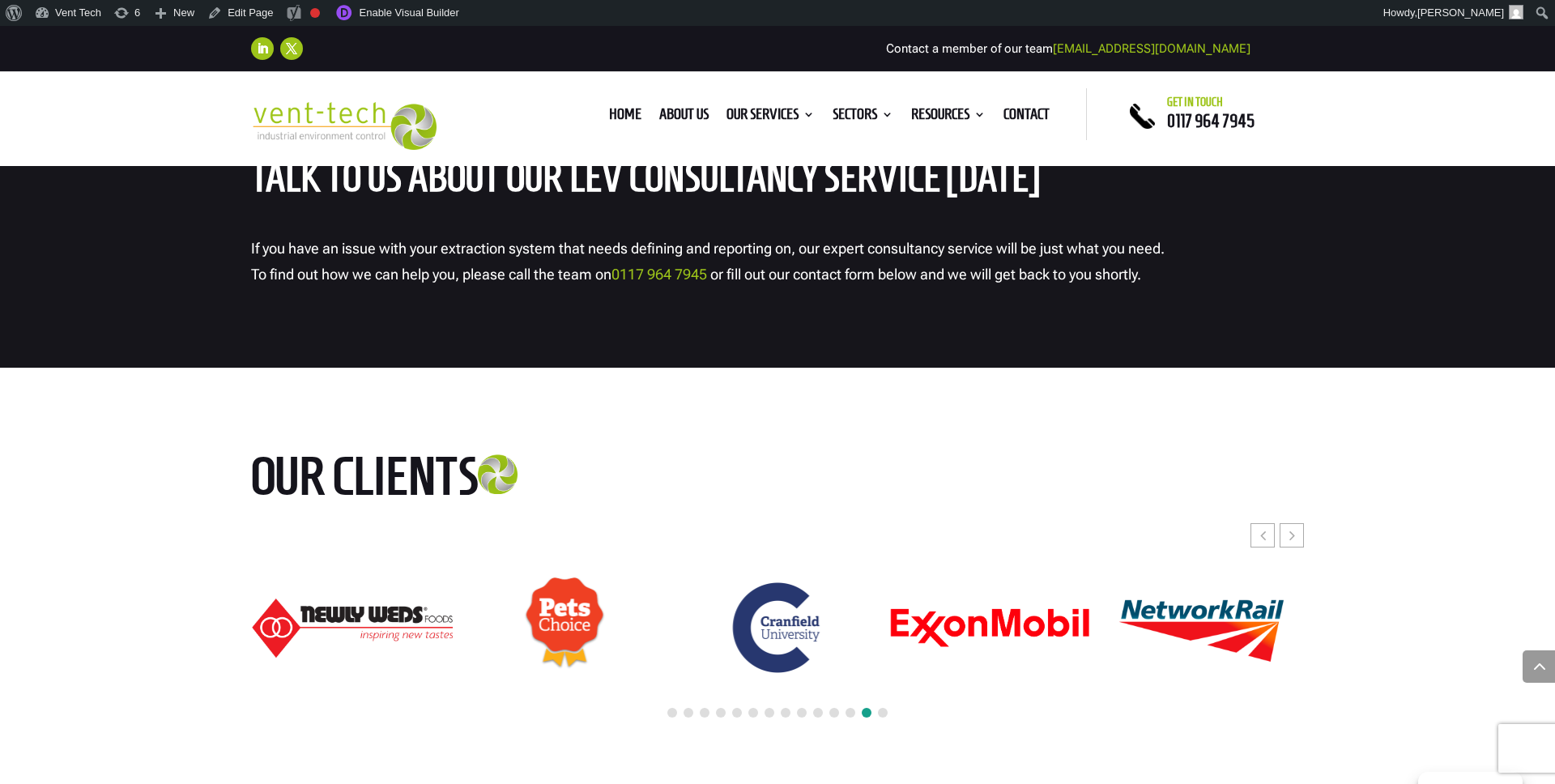
click at [852, 713] on span at bounding box center [850, 712] width 10 height 10
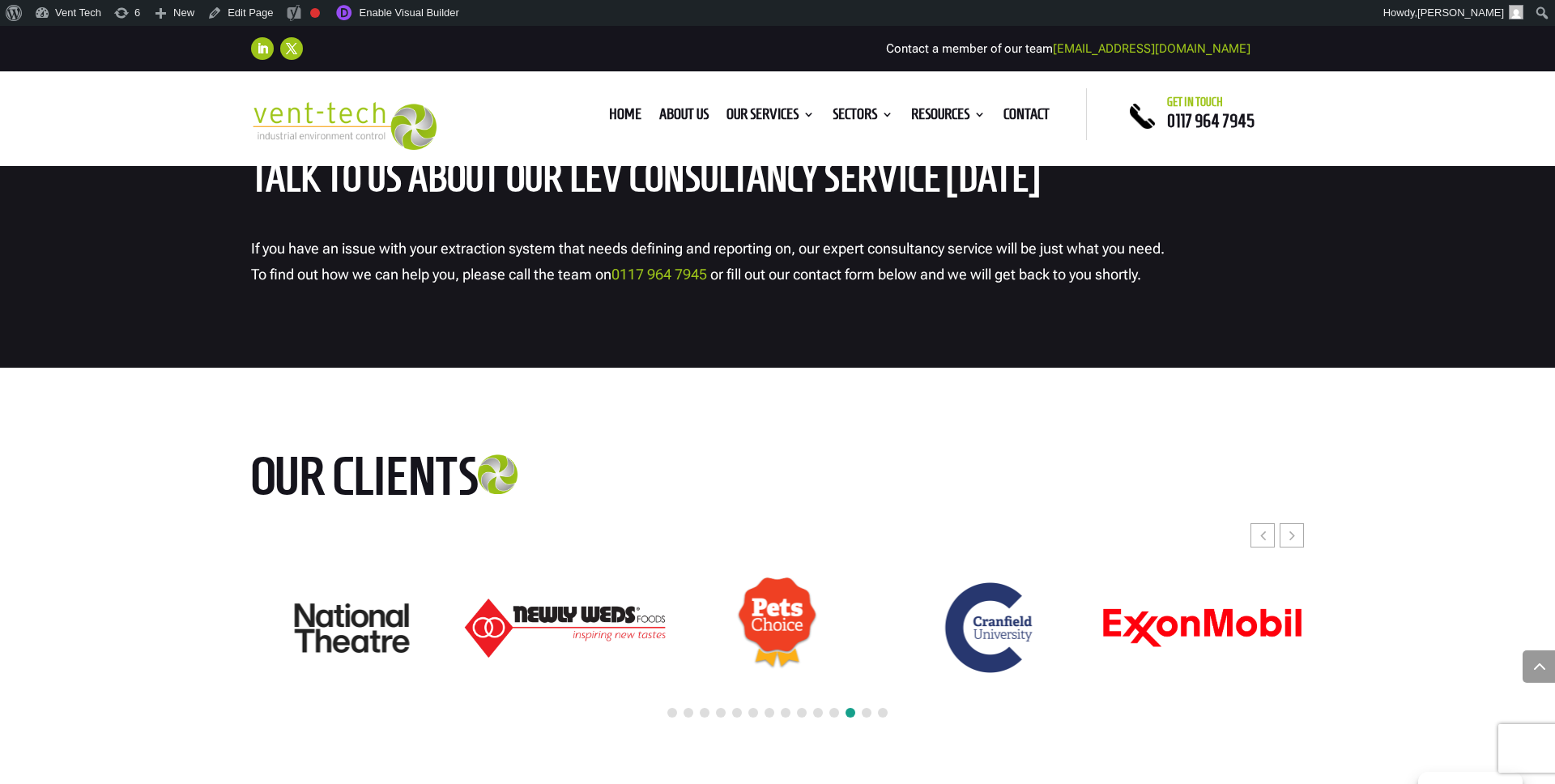
click at [836, 711] on span at bounding box center [834, 712] width 10 height 10
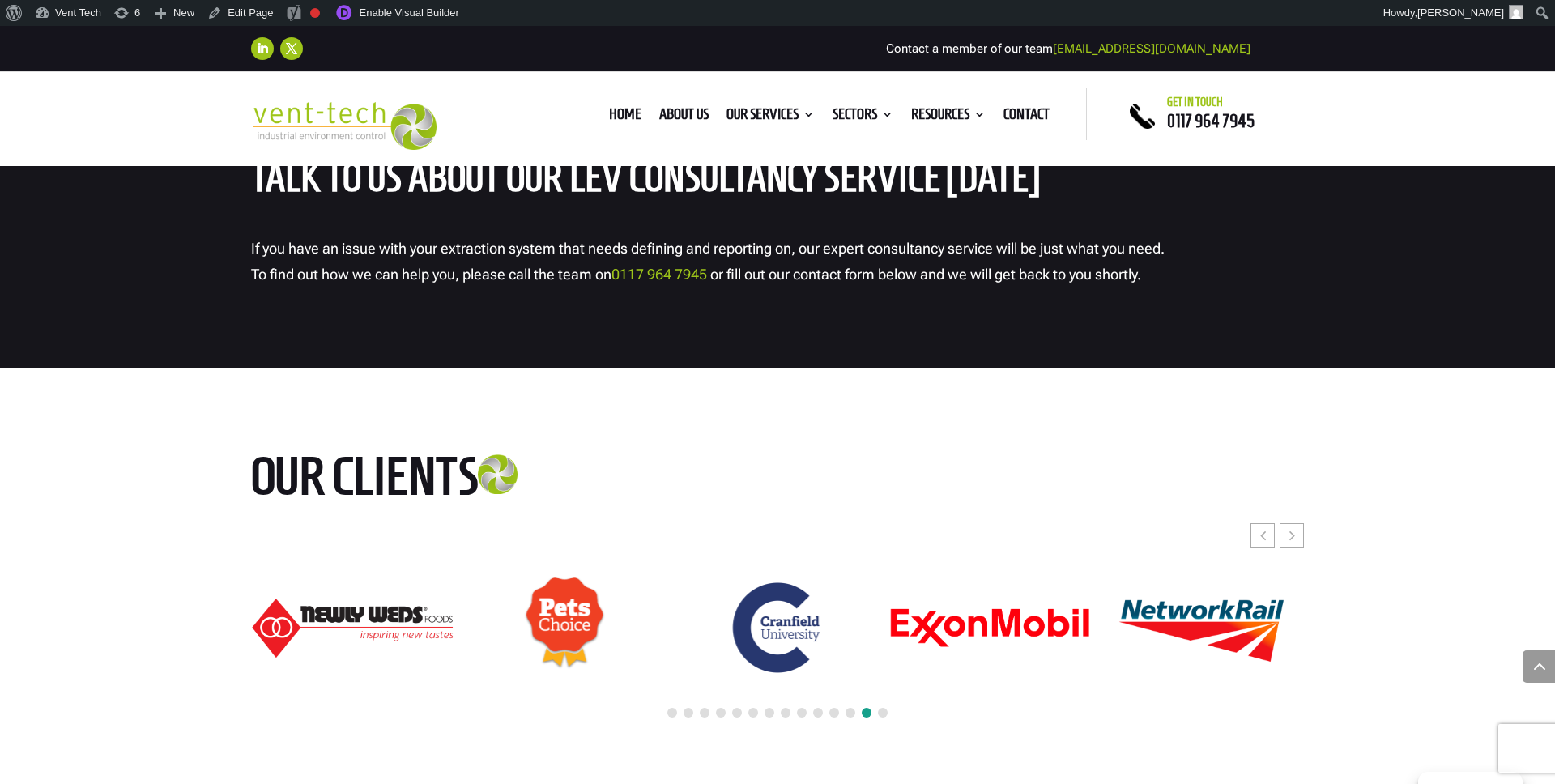
click at [825, 712] on div at bounding box center [777, 713] width 1053 height 36
click at [821, 712] on span at bounding box center [818, 712] width 10 height 10
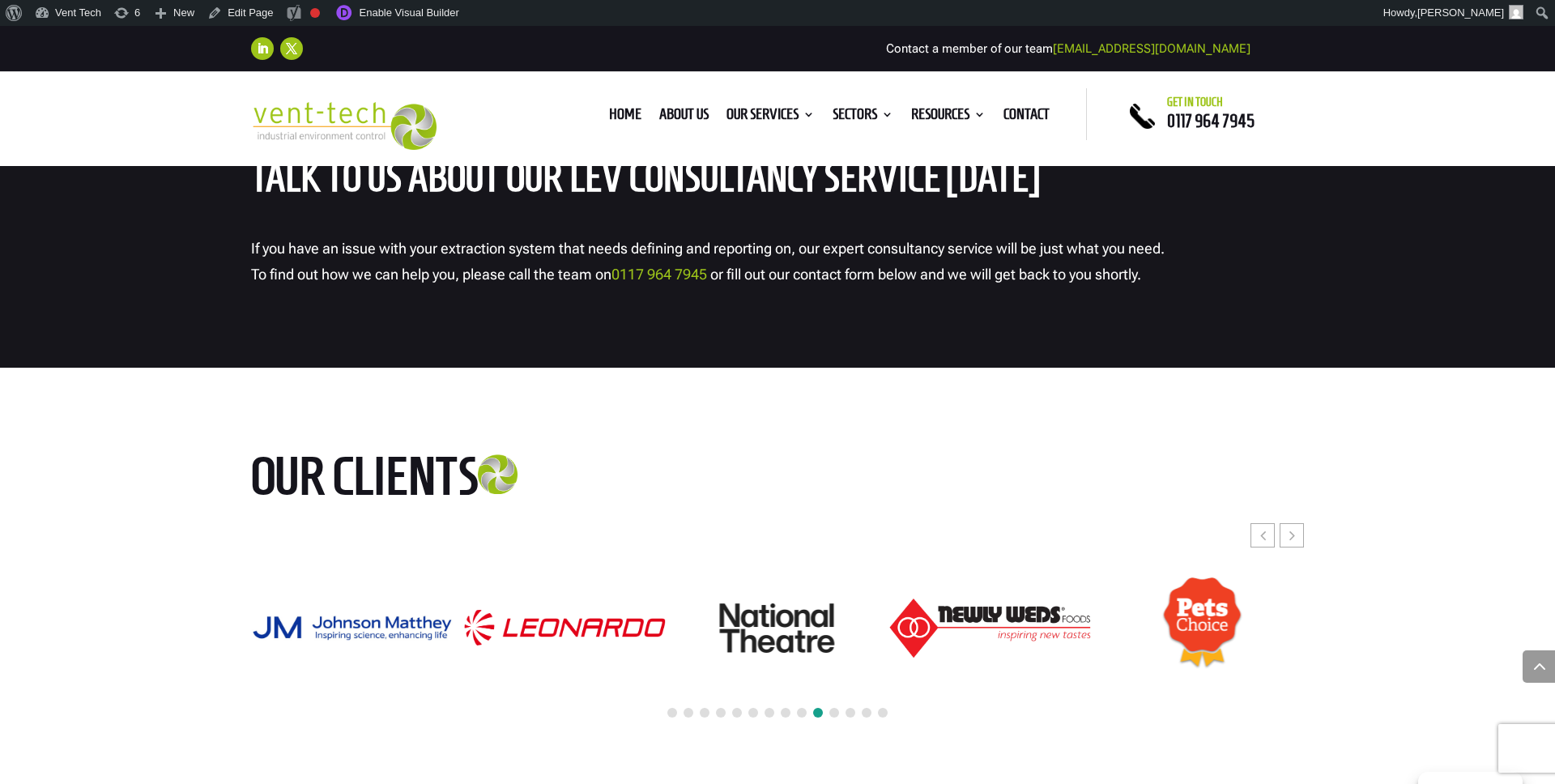
click at [795, 712] on div at bounding box center [777, 713] width 1053 height 36
click at [724, 709] on span at bounding box center [721, 712] width 10 height 10
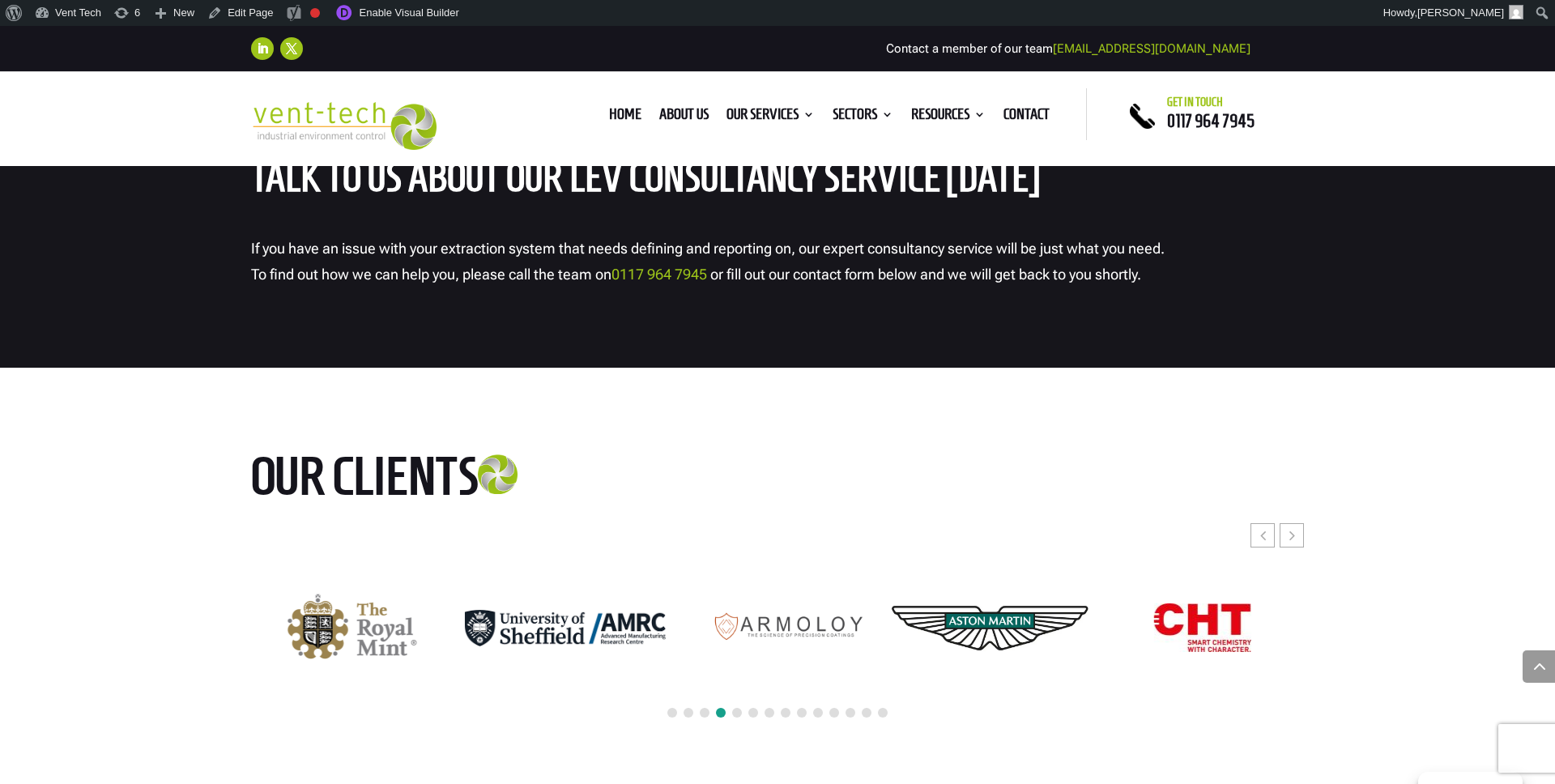
click at [777, 708] on div at bounding box center [777, 713] width 1053 height 36
click at [783, 709] on span at bounding box center [786, 712] width 10 height 10
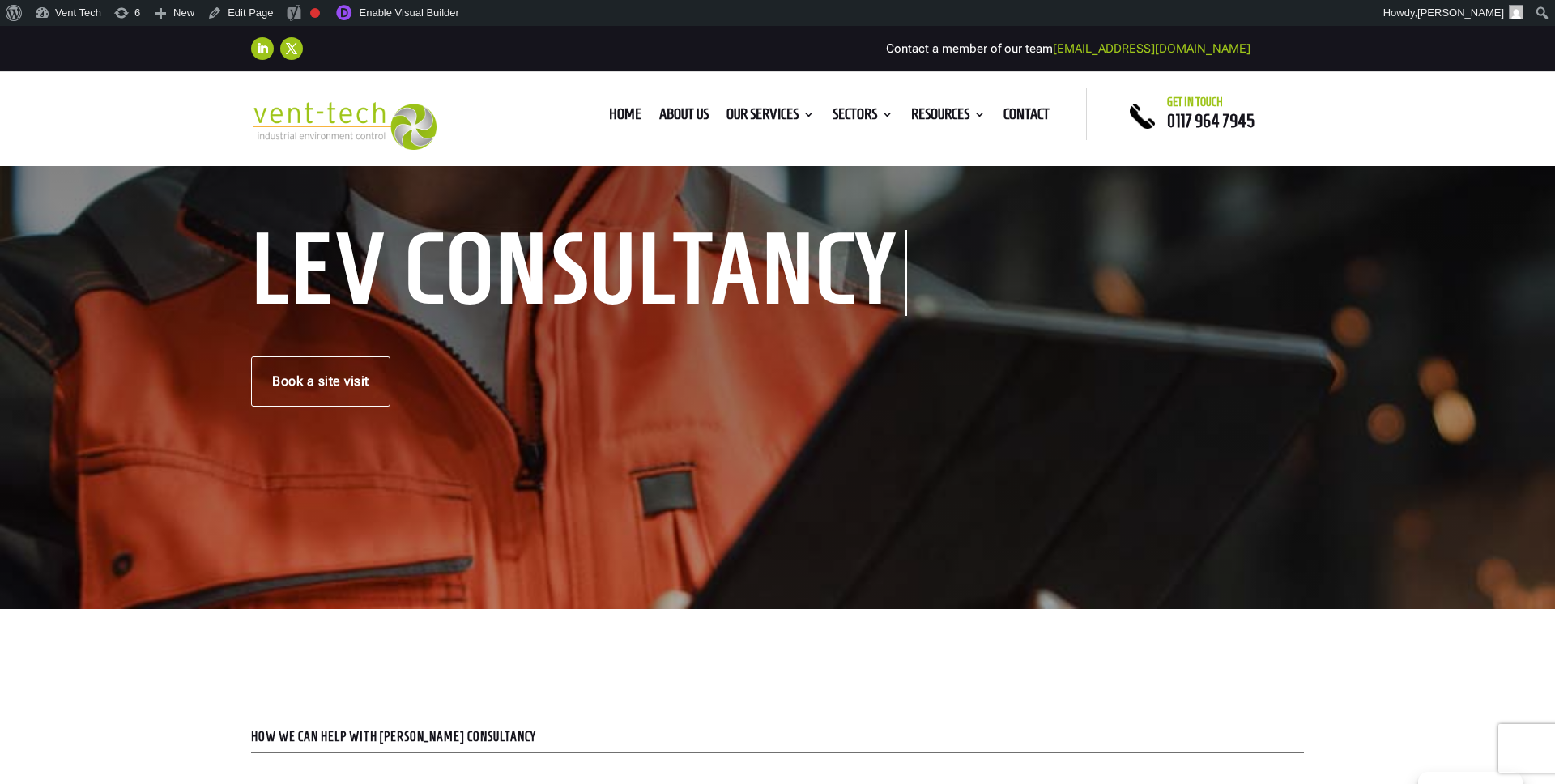
scroll to position [0, 0]
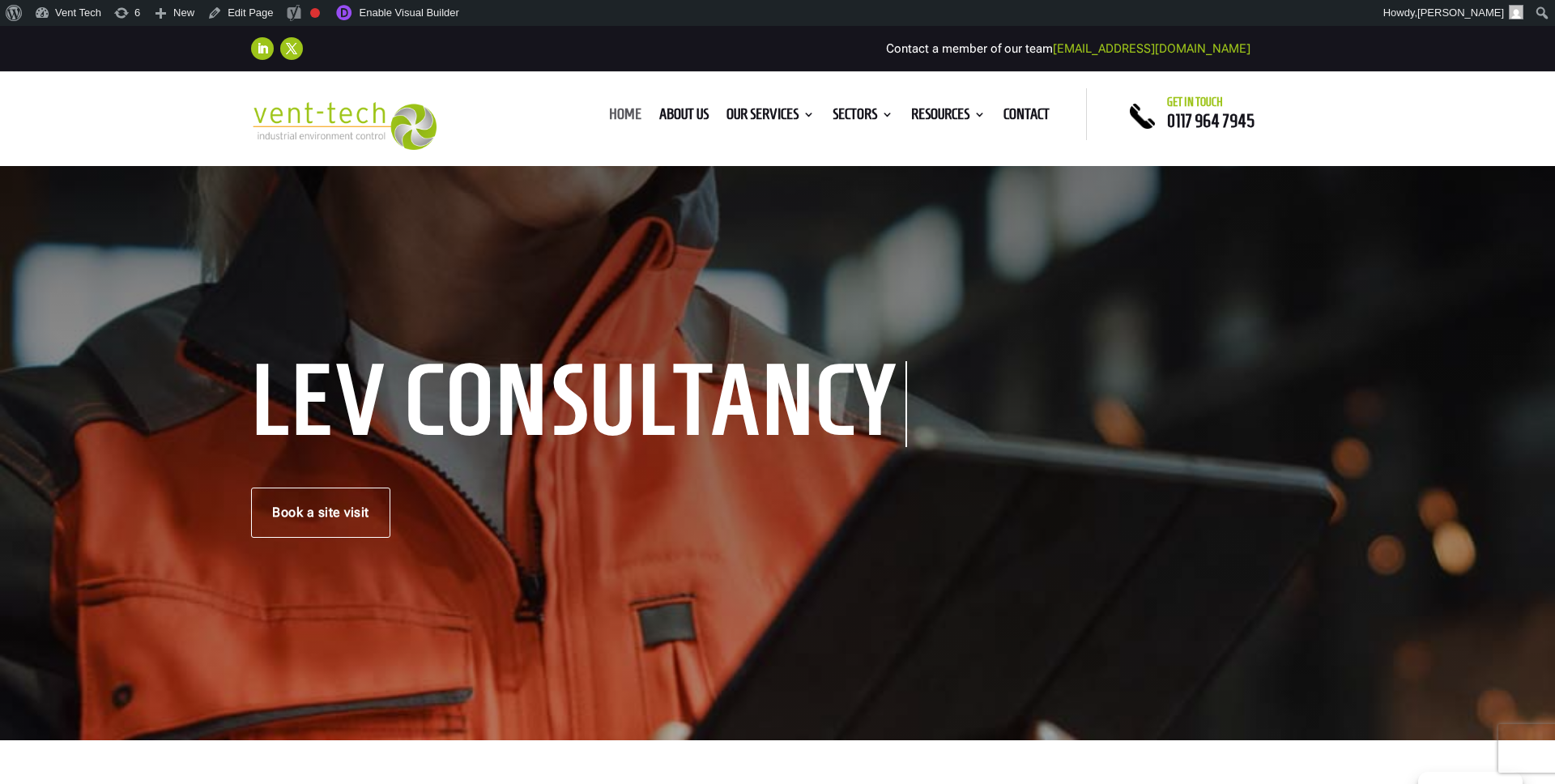
click at [627, 116] on link "Home" at bounding box center [625, 117] width 33 height 18
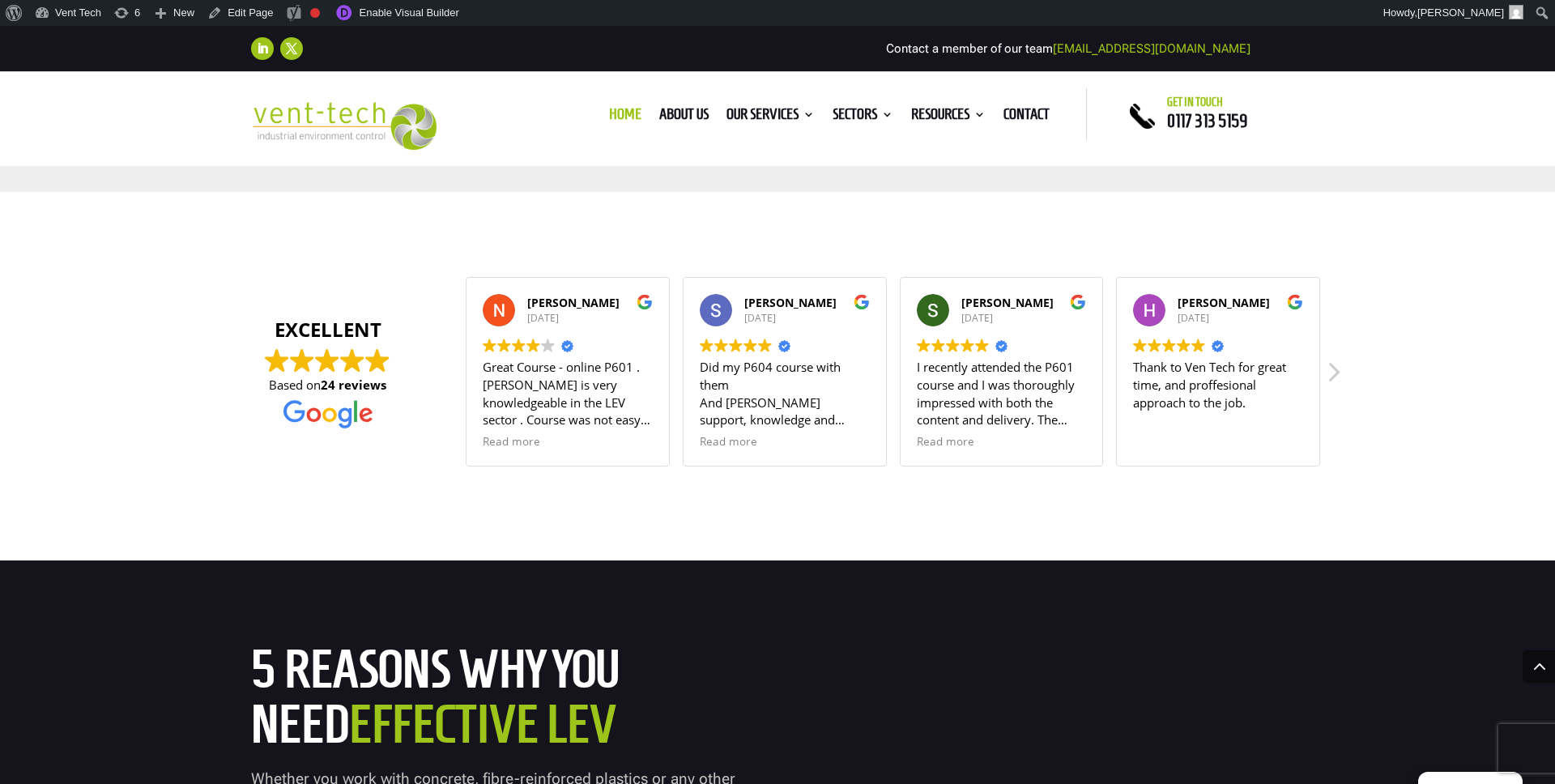
scroll to position [6056, 0]
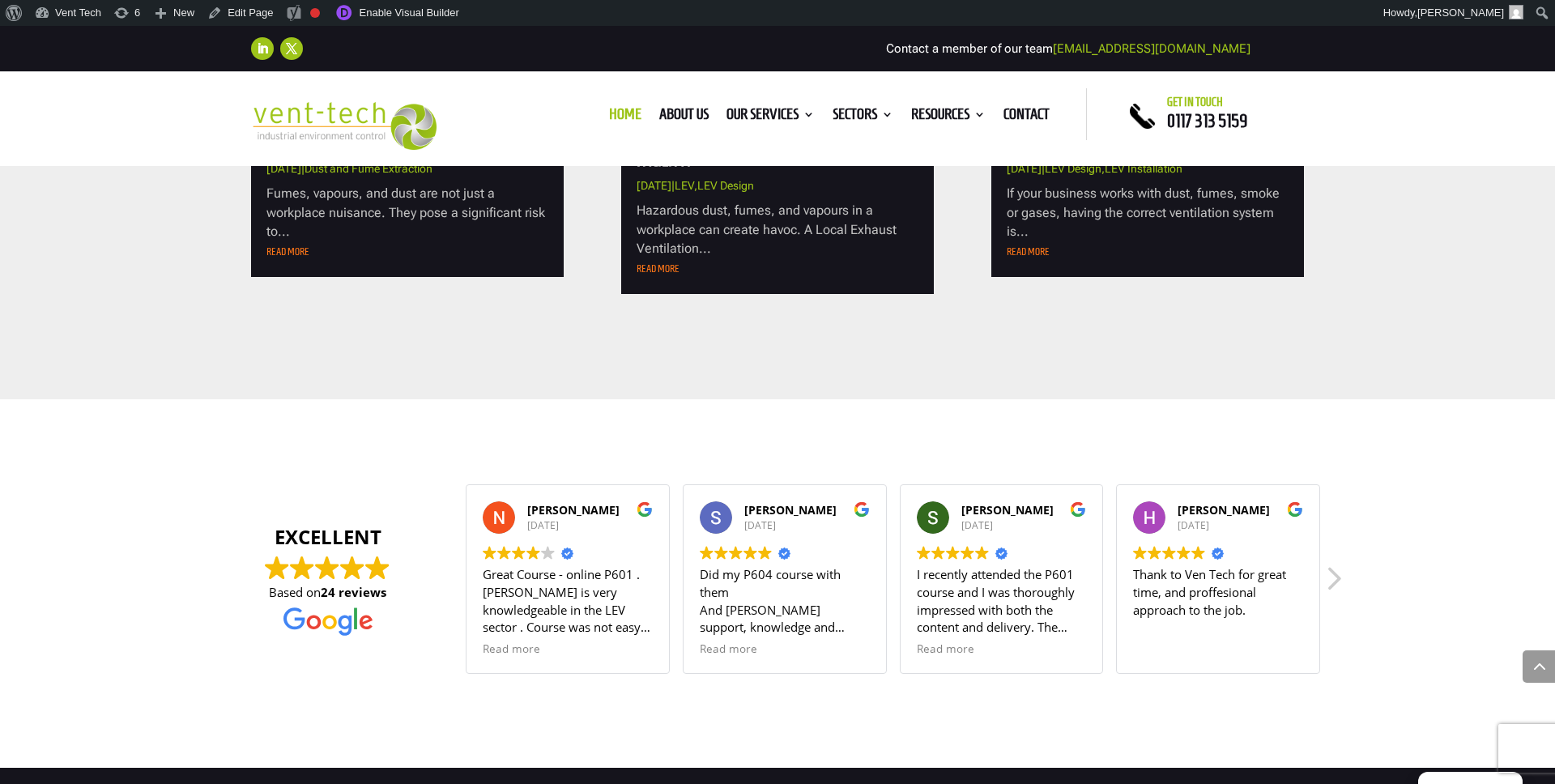
click at [1339, 582] on div "Next review" at bounding box center [1333, 584] width 20 height 39
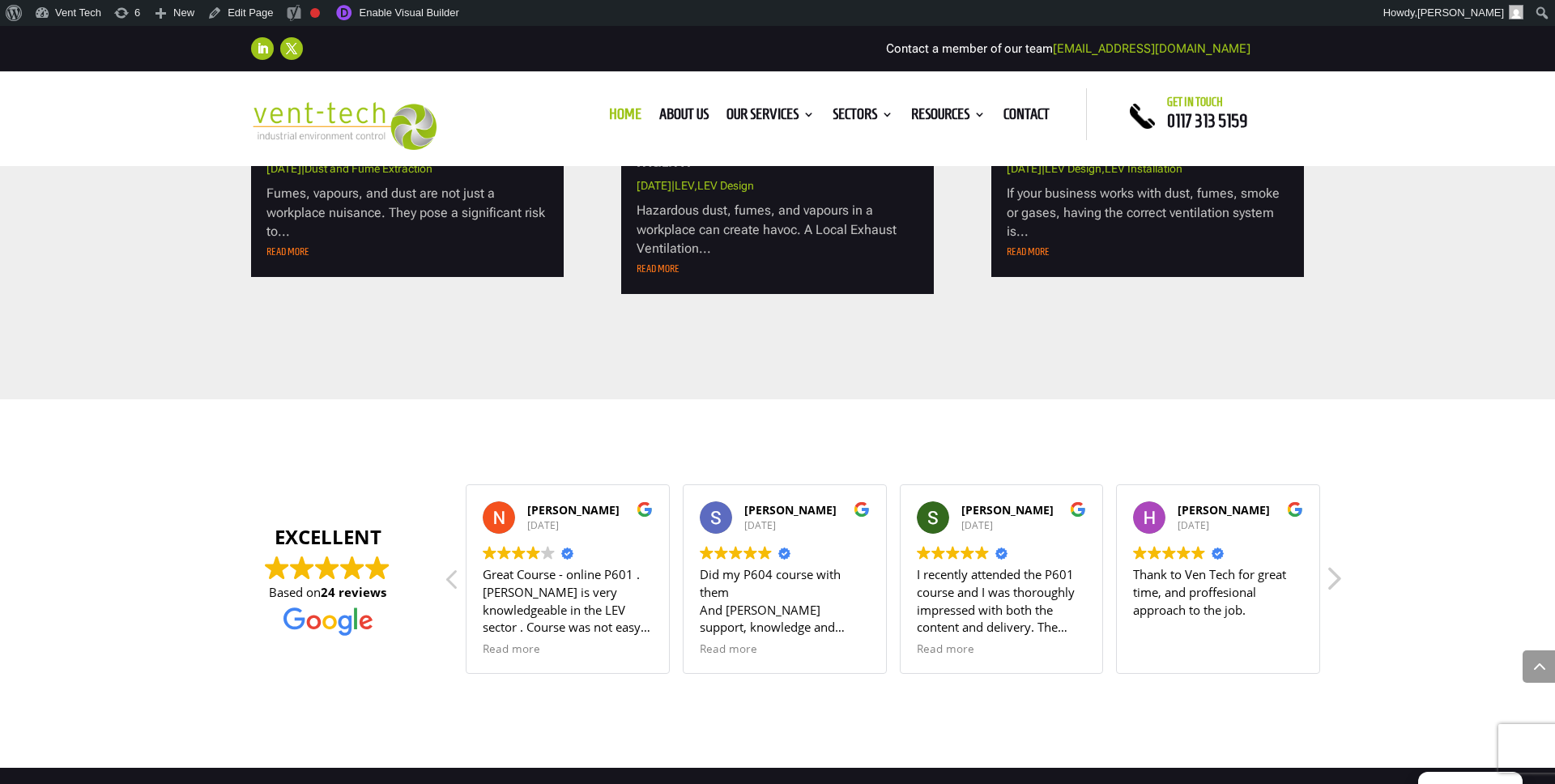
click at [1339, 582] on div "Next review" at bounding box center [1333, 584] width 20 height 39
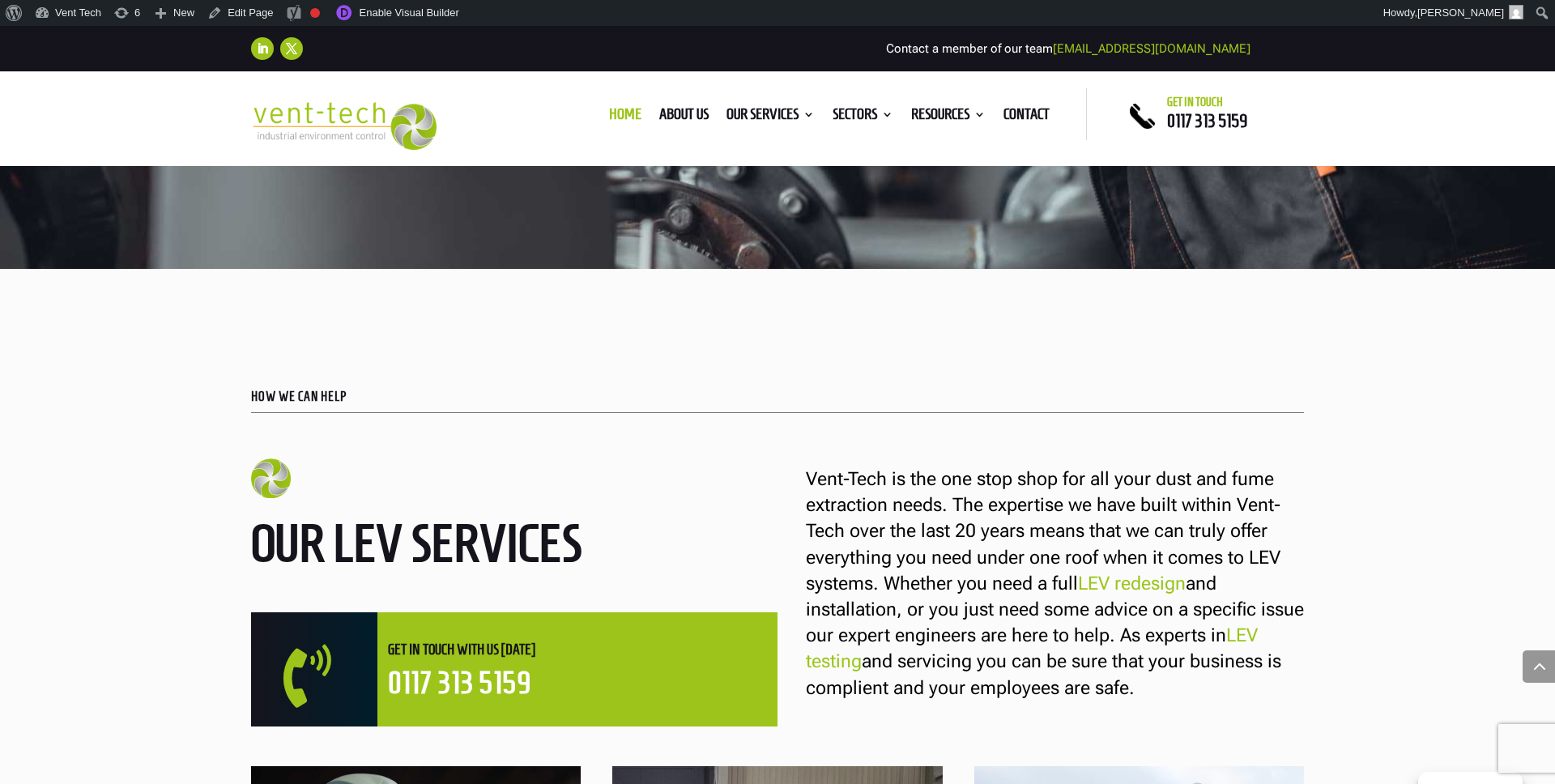
scroll to position [81, 0]
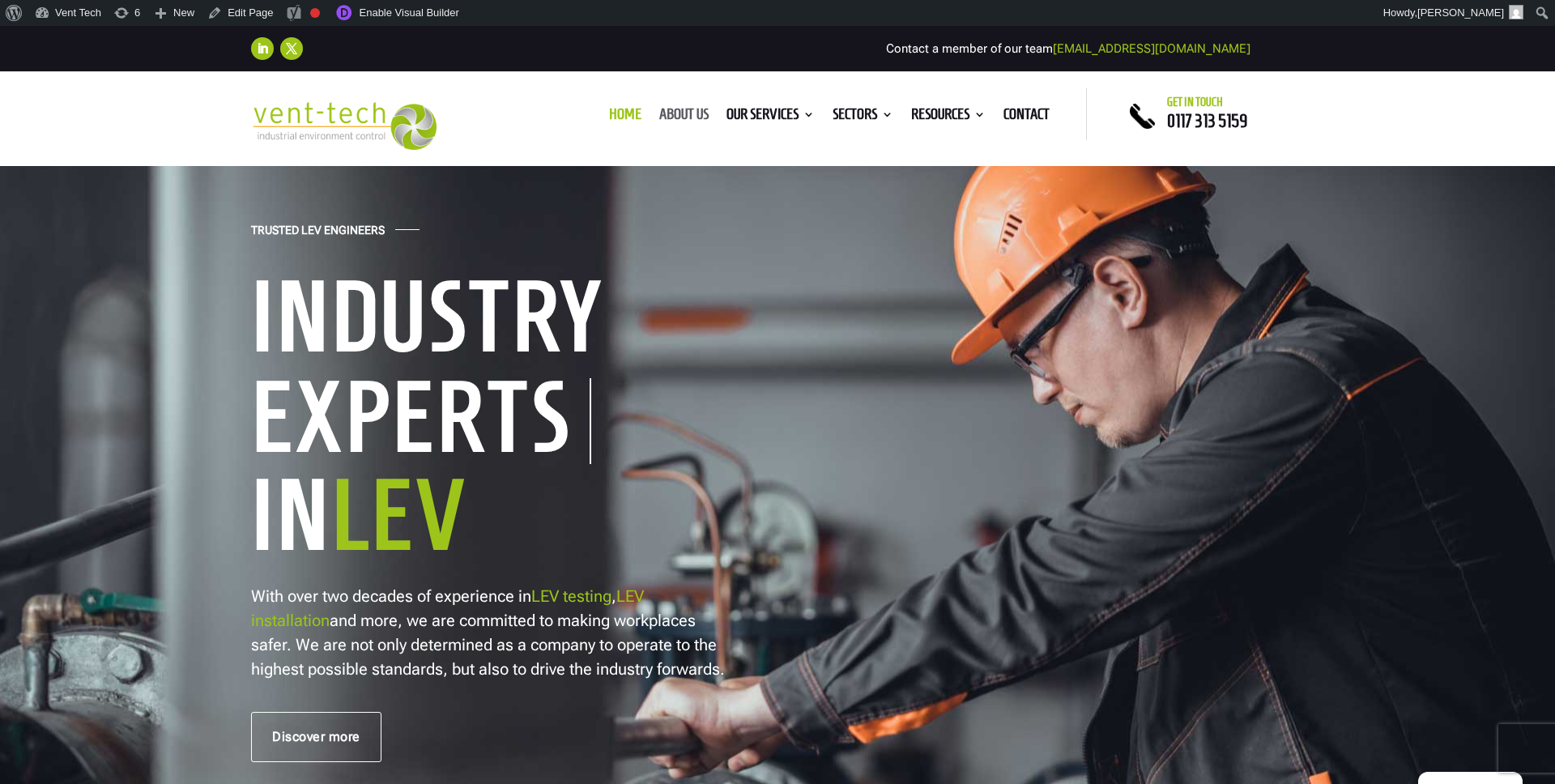
click at [681, 112] on link "About us" at bounding box center [684, 117] width 50 height 18
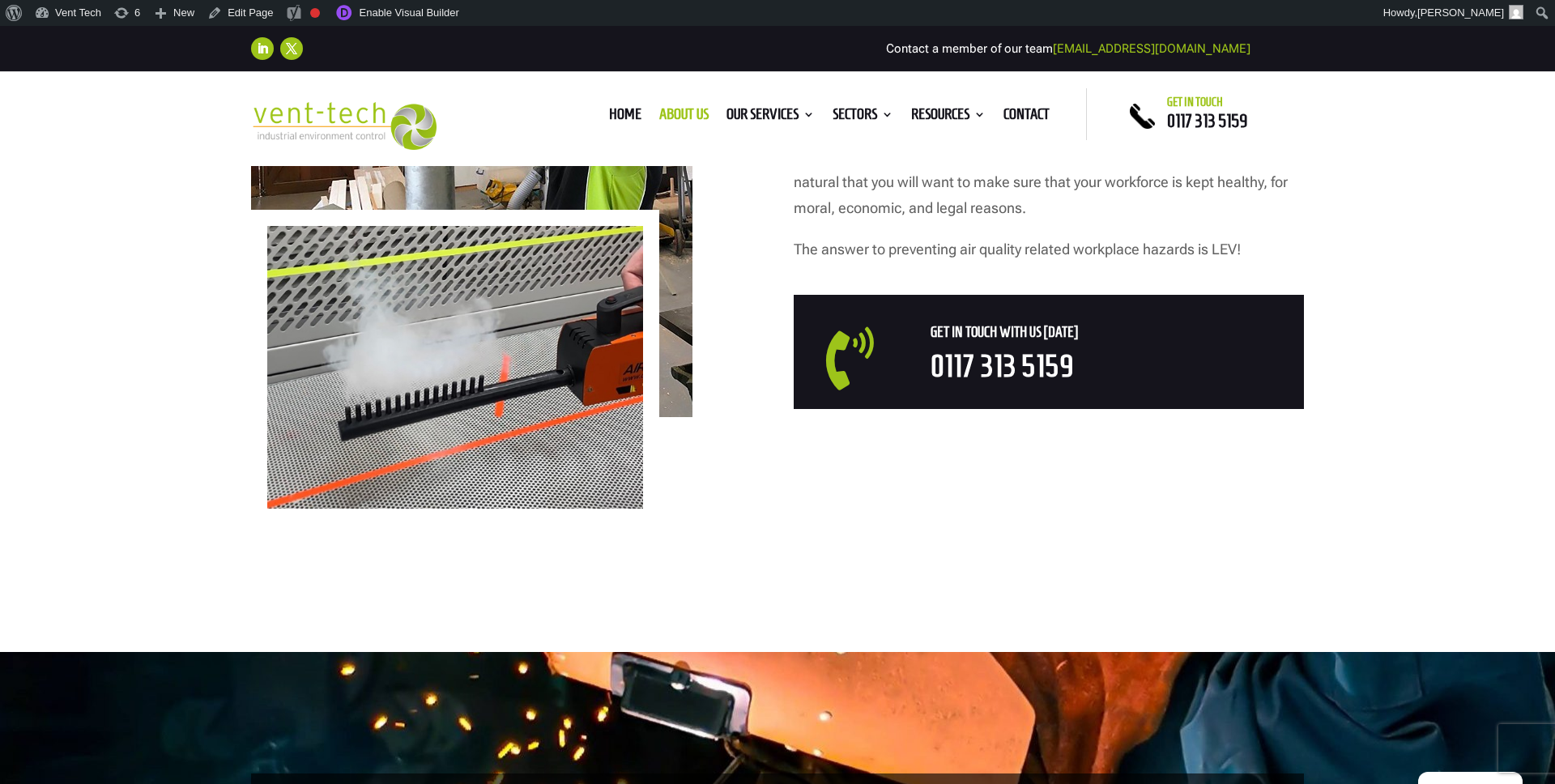
scroll to position [331, 0]
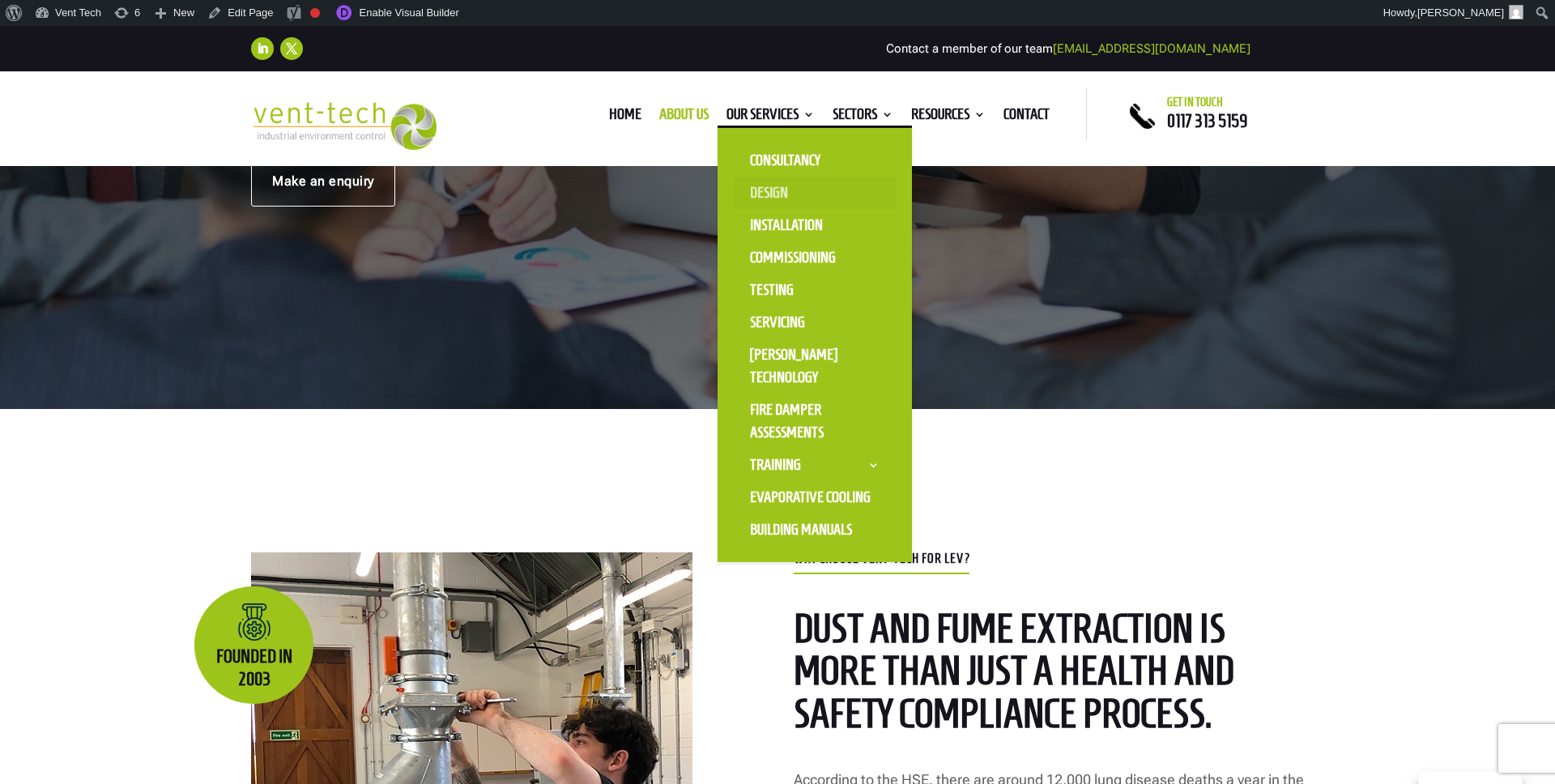
click at [758, 193] on link "Design" at bounding box center [814, 193] width 162 height 33
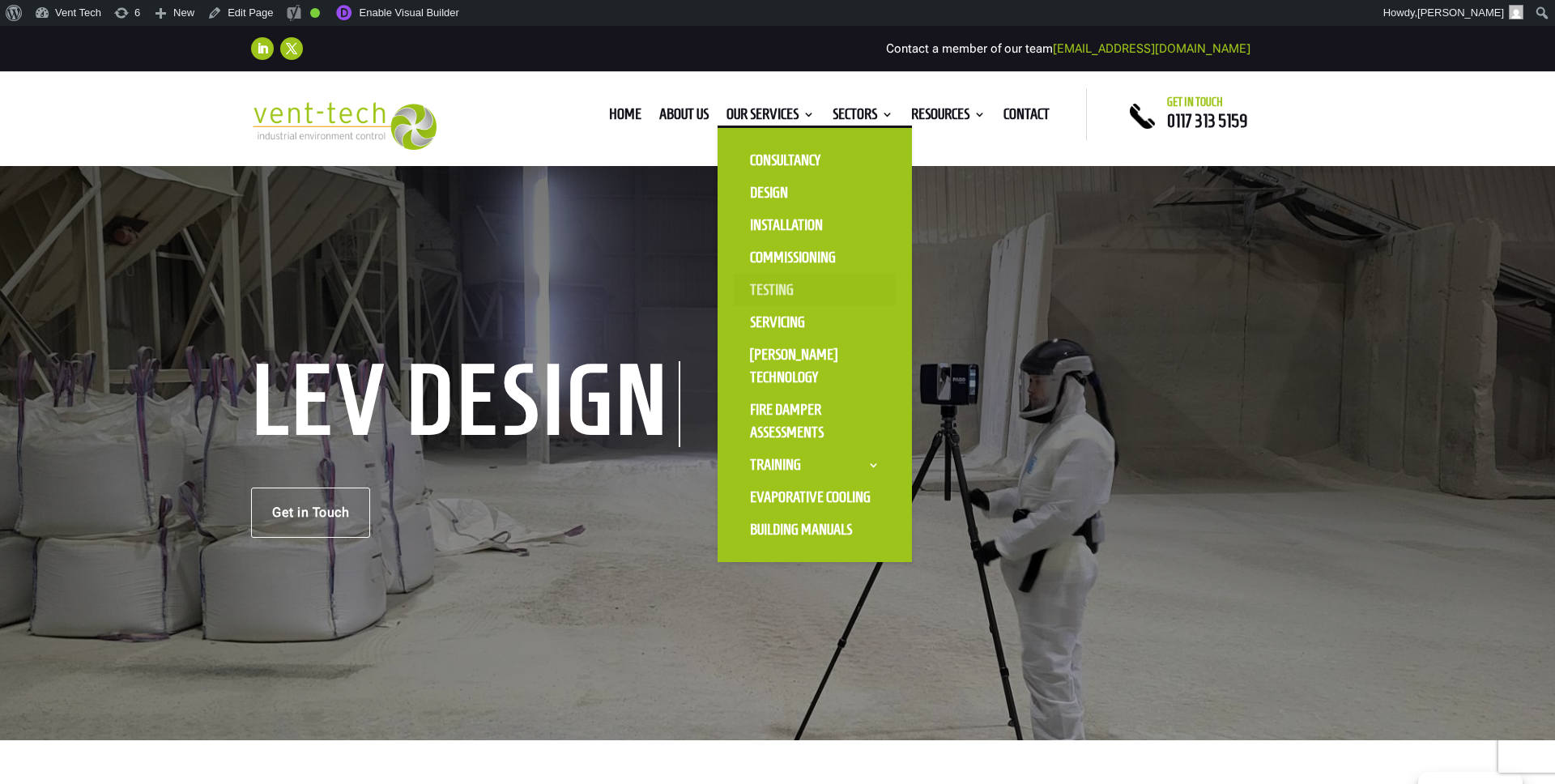
click at [784, 291] on link "Testing" at bounding box center [814, 290] width 162 height 33
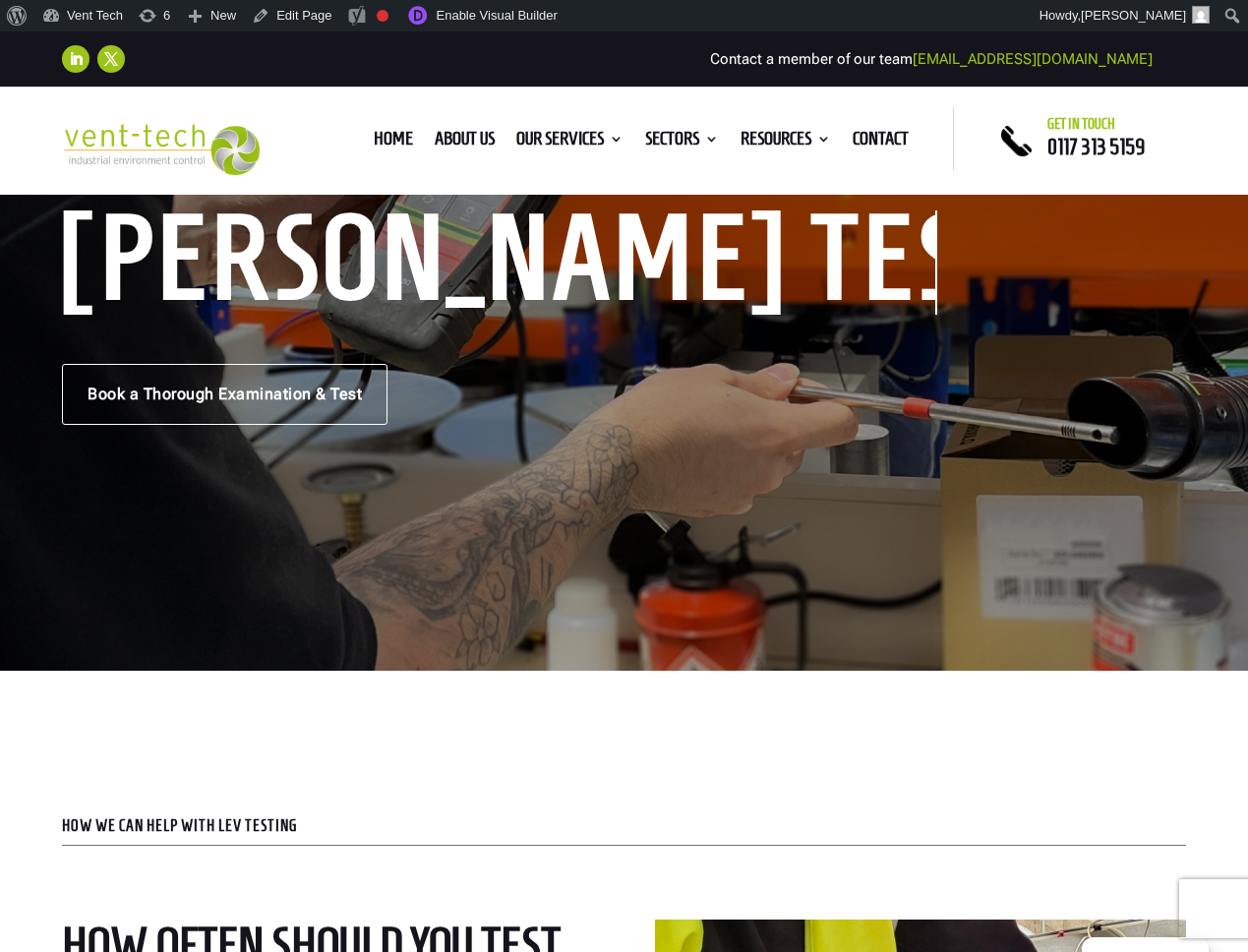
scroll to position [666, 0]
